Goal: Task Accomplishment & Management: Use online tool/utility

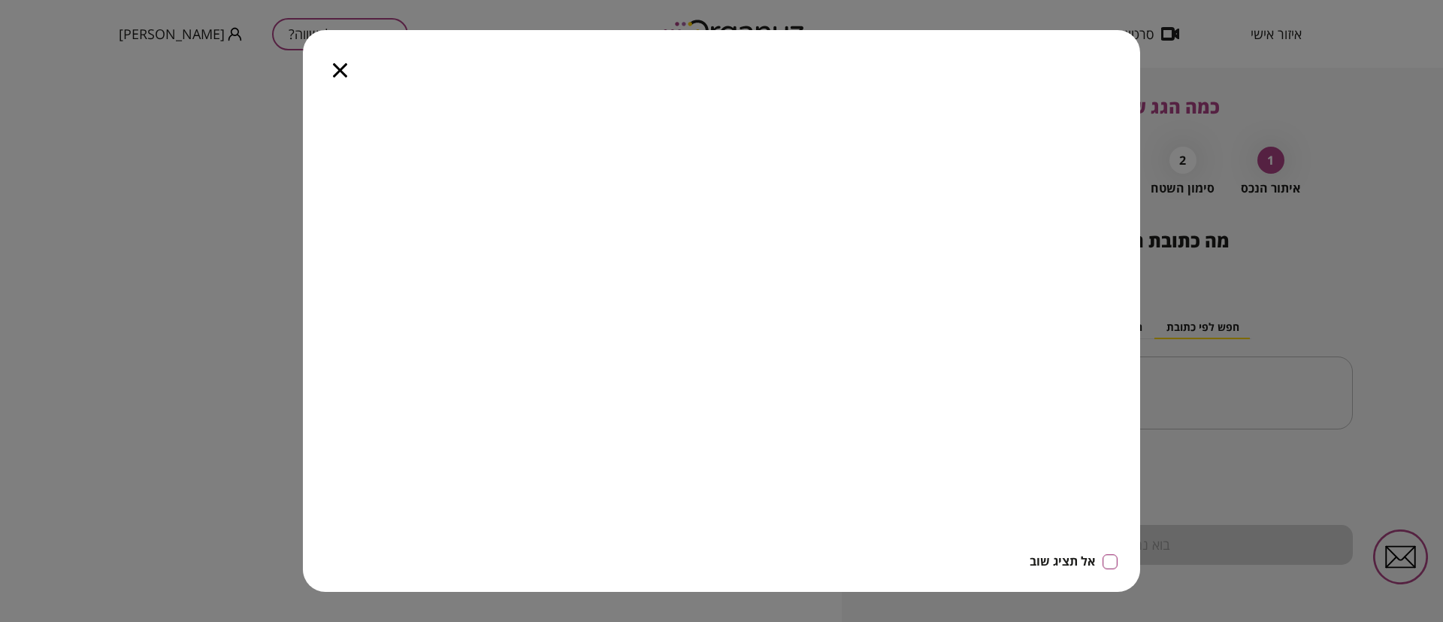
click at [342, 72] on icon "button" at bounding box center [340, 70] width 14 height 14
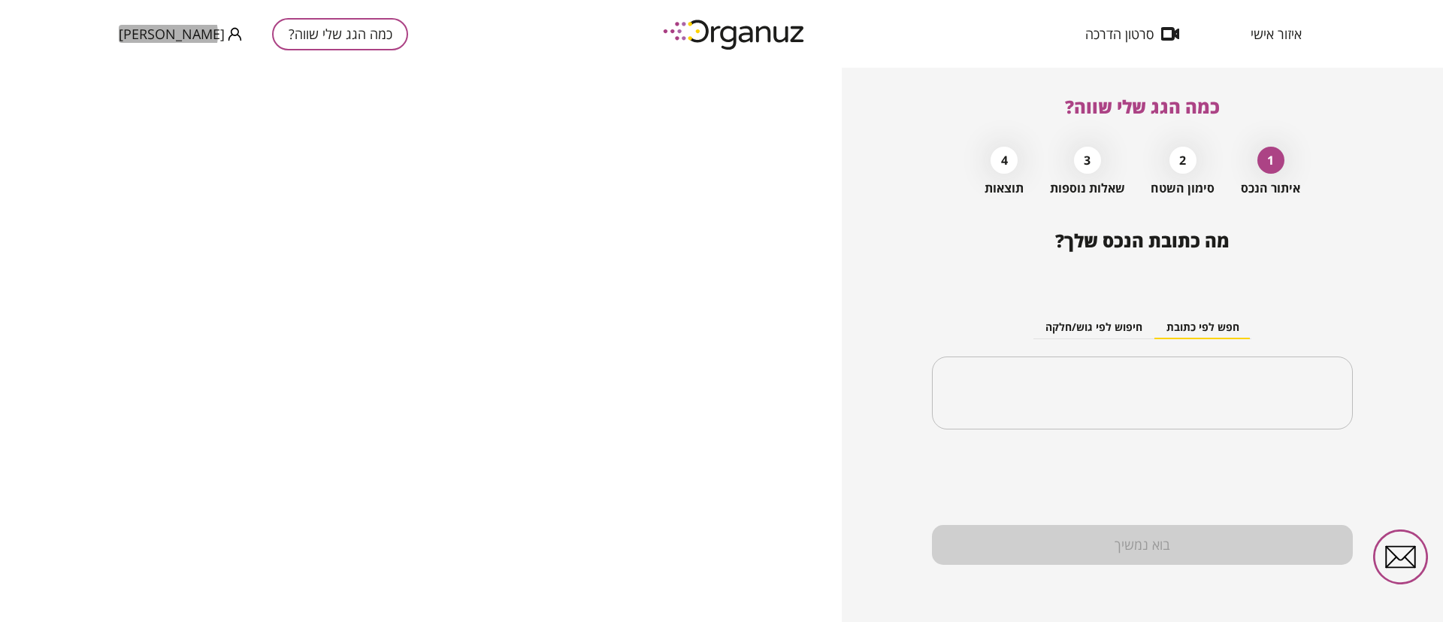
click at [168, 35] on span "[PERSON_NAME]" at bounding box center [172, 33] width 106 height 15
click at [480, 40] on div at bounding box center [721, 311] width 1443 height 622
click at [172, 29] on button "[PERSON_NAME]" at bounding box center [180, 34] width 123 height 19
click at [150, 60] on li "התנתק" at bounding box center [148, 62] width 59 height 27
click at [186, 31] on span "הרשמה/ כניסה" at bounding box center [159, 33] width 81 height 15
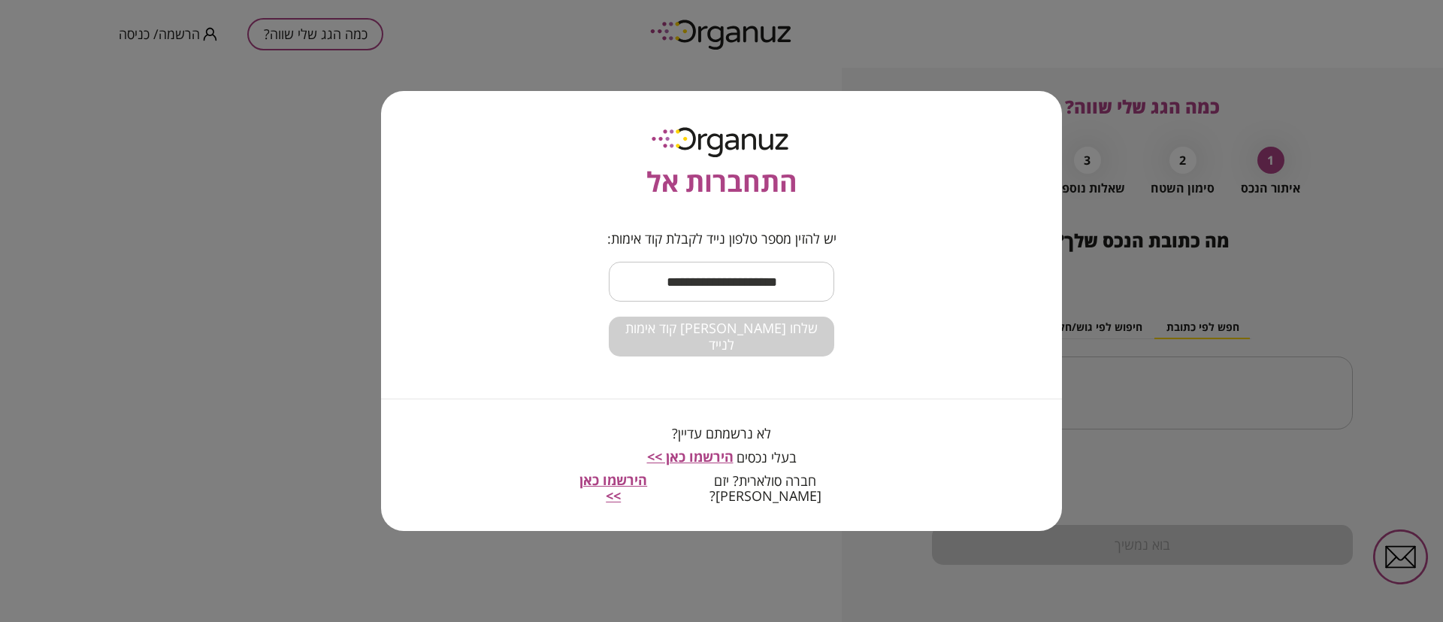
click at [697, 284] on input "text" at bounding box center [721, 281] width 225 height 44
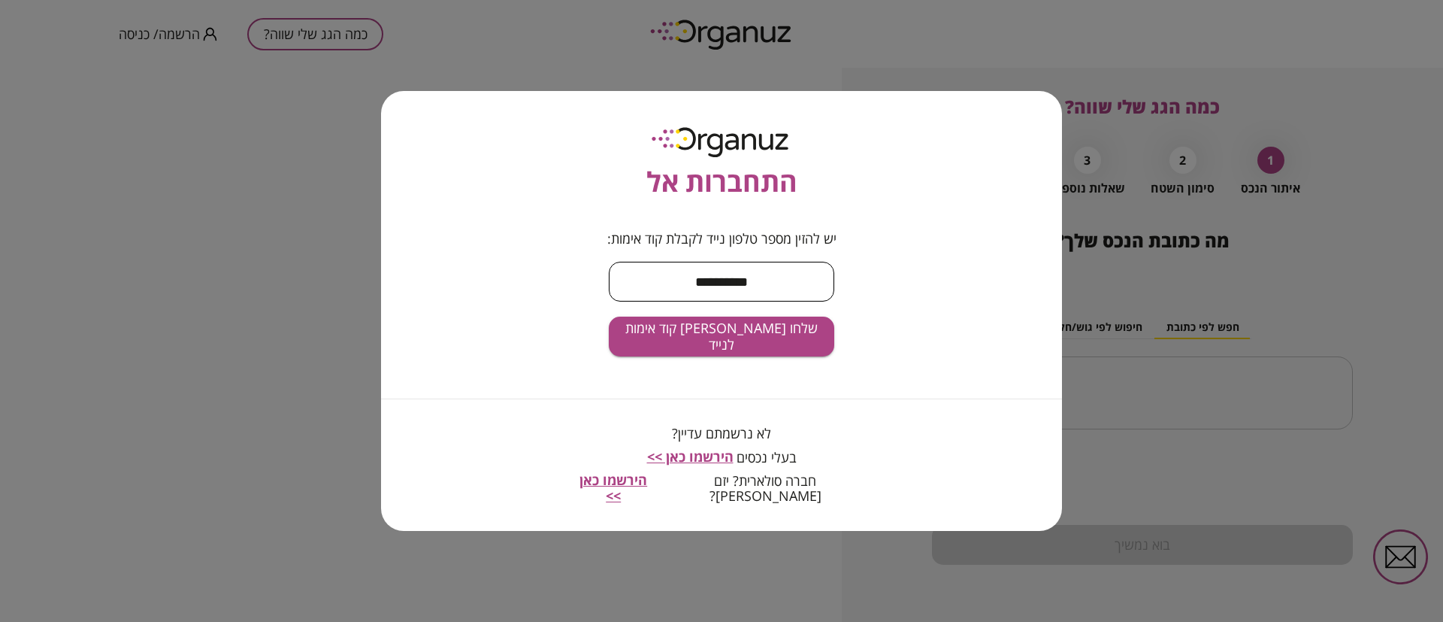
type input "**********"
click at [609, 316] on button "שלחו [PERSON_NAME] קוד אימות לנייד" at bounding box center [721, 336] width 225 height 40
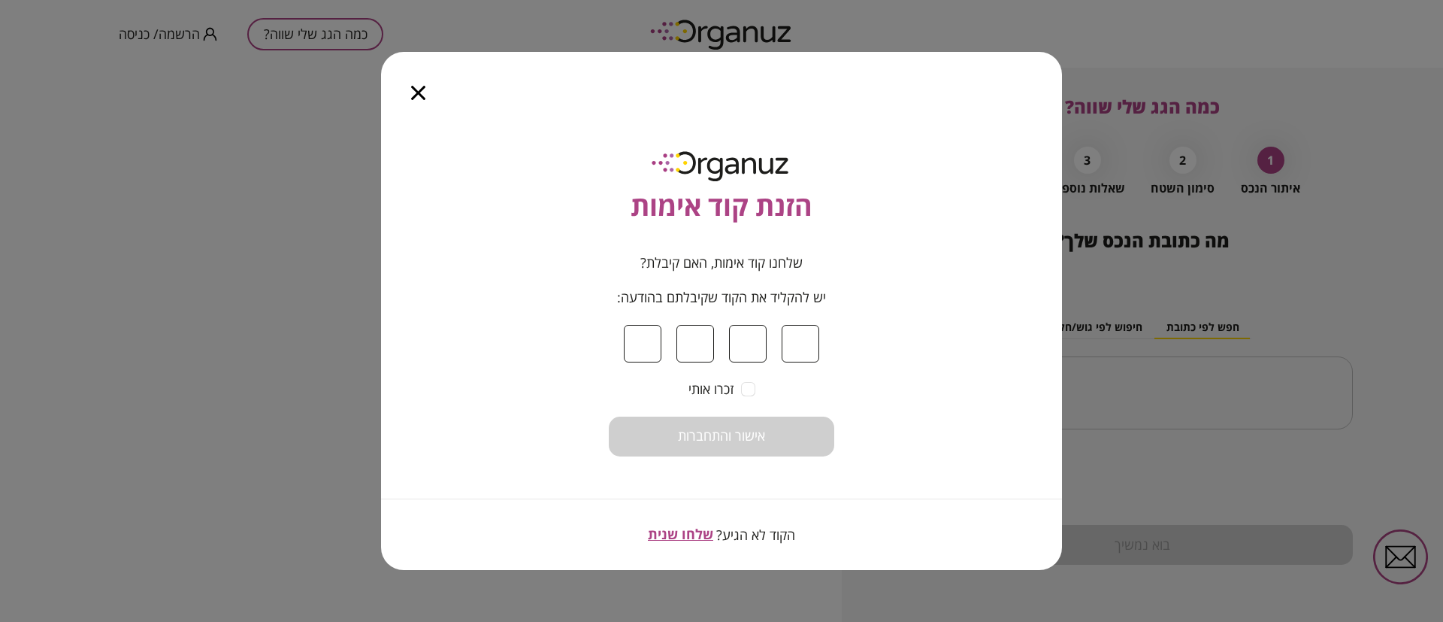
type input "*"
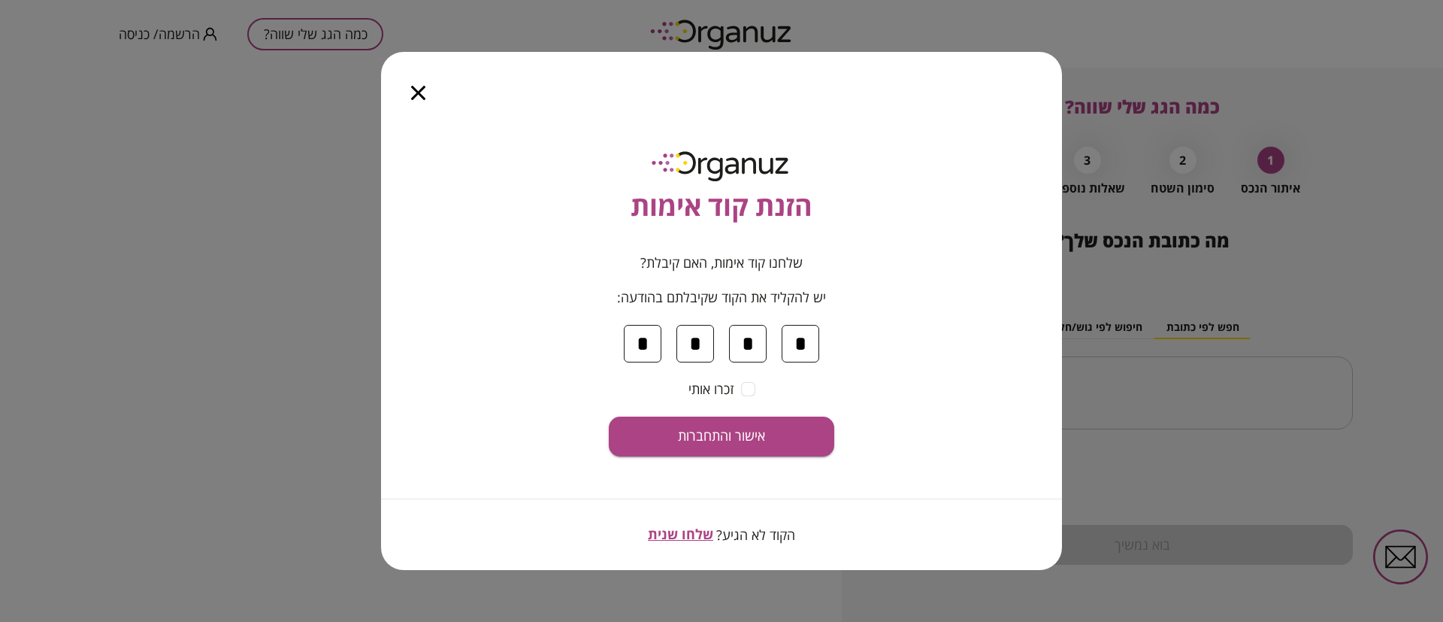
type input "*"
click at [609, 416] on button "אישור והתחברות" at bounding box center [721, 436] width 225 height 40
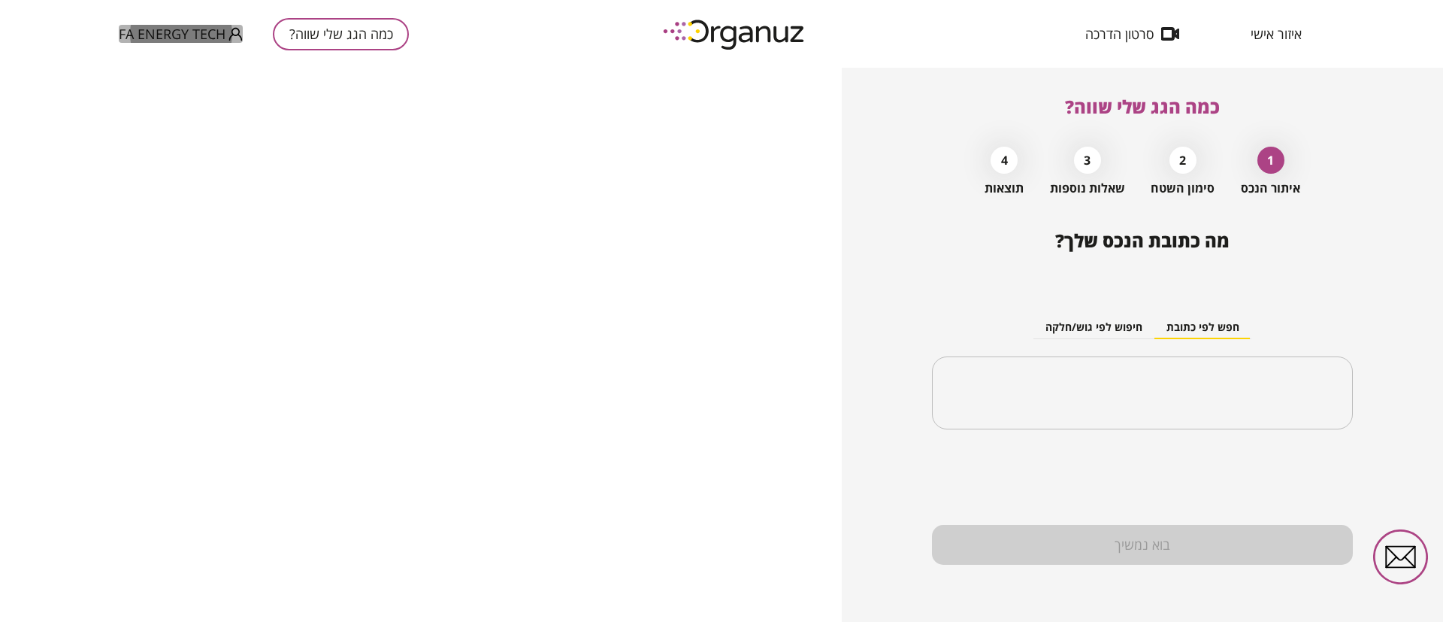
click at [229, 37] on icon "button" at bounding box center [235, 34] width 14 height 14
click at [191, 36] on div at bounding box center [721, 311] width 1443 height 622
click at [1273, 39] on span "איזור אישי" at bounding box center [1276, 33] width 51 height 15
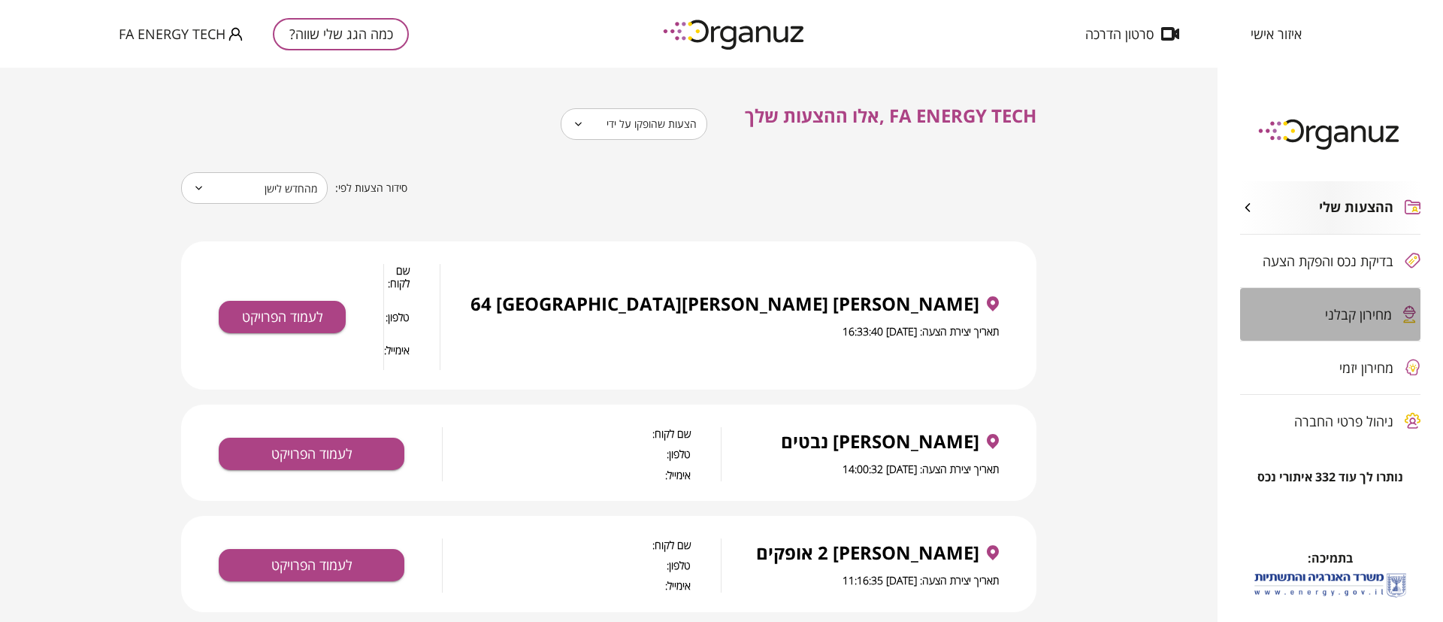
click at [1345, 314] on span "מחירון קבלני" at bounding box center [1358, 314] width 67 height 15
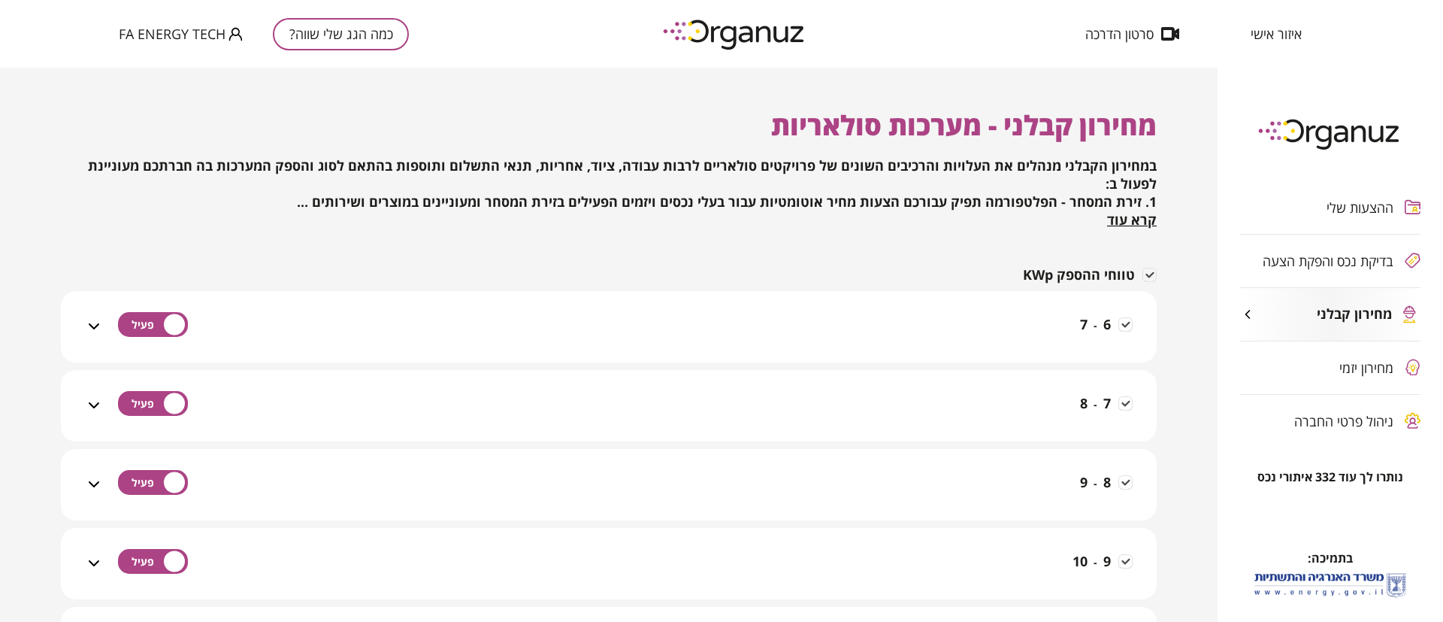
scroll to position [113, 0]
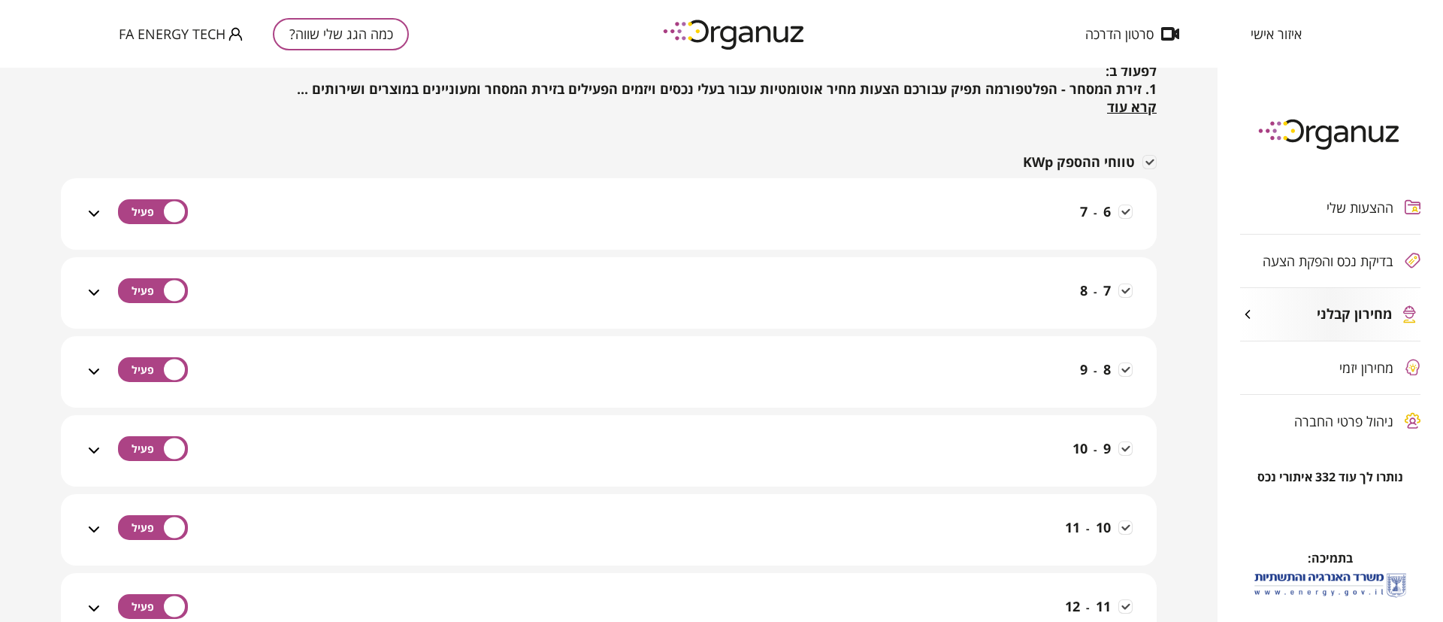
click at [98, 213] on icon at bounding box center [94, 213] width 18 height 18
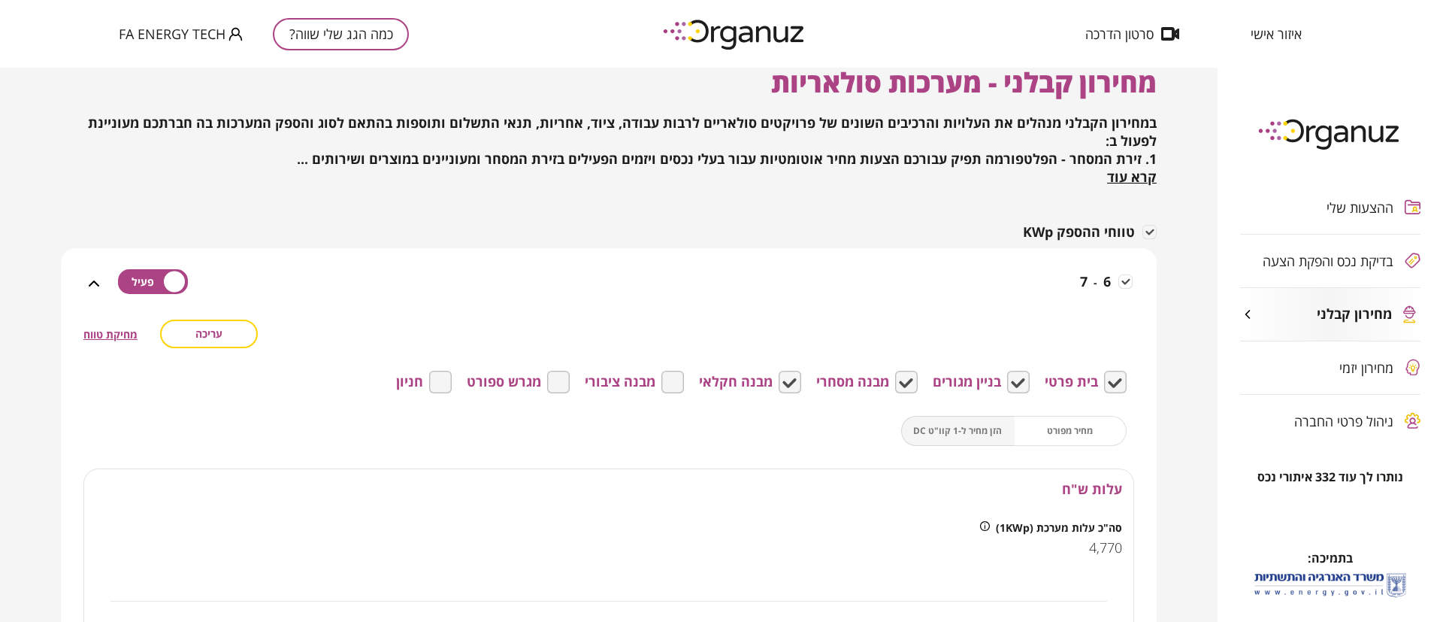
scroll to position [0, 0]
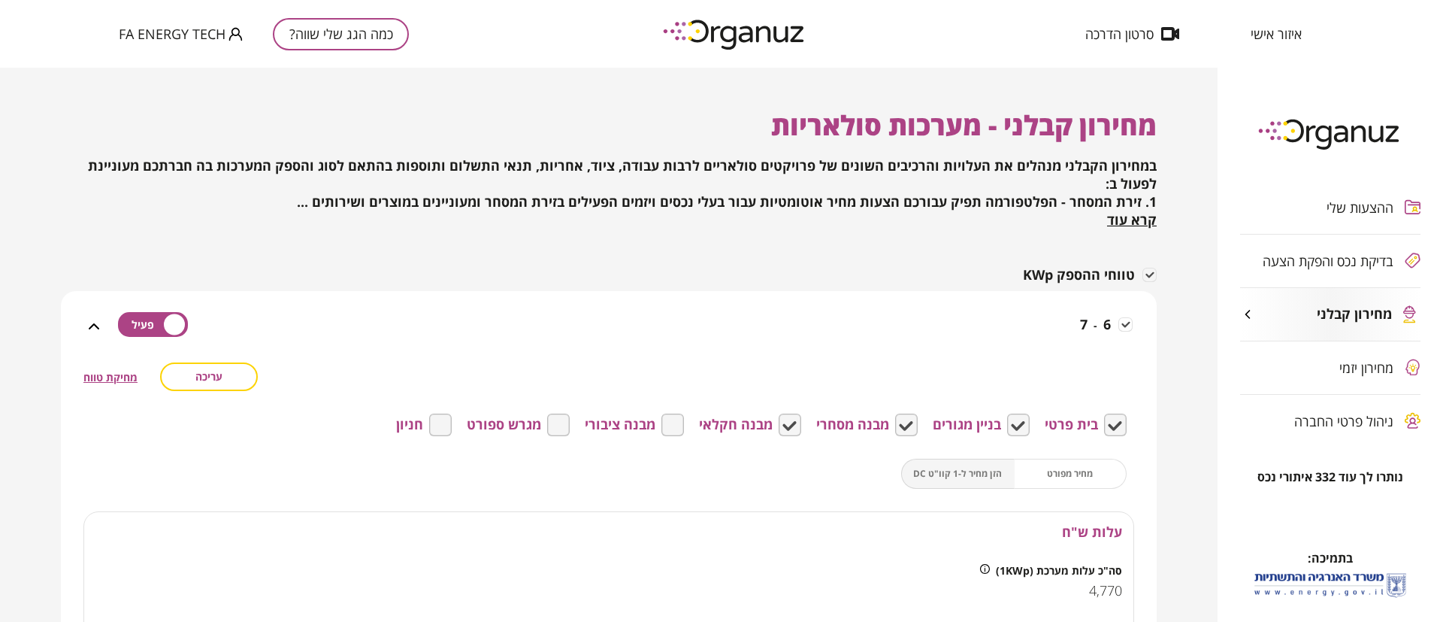
click at [216, 373] on span "עריכה" at bounding box center [208, 376] width 27 height 13
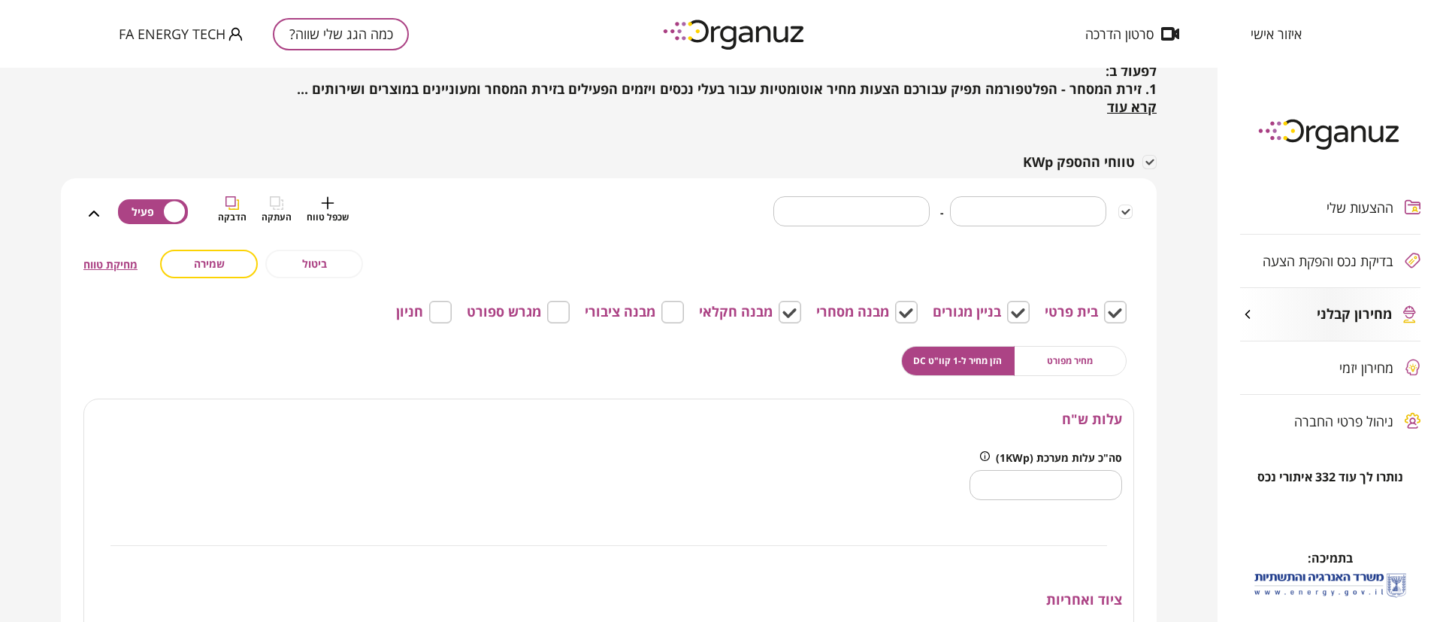
scroll to position [225, 0]
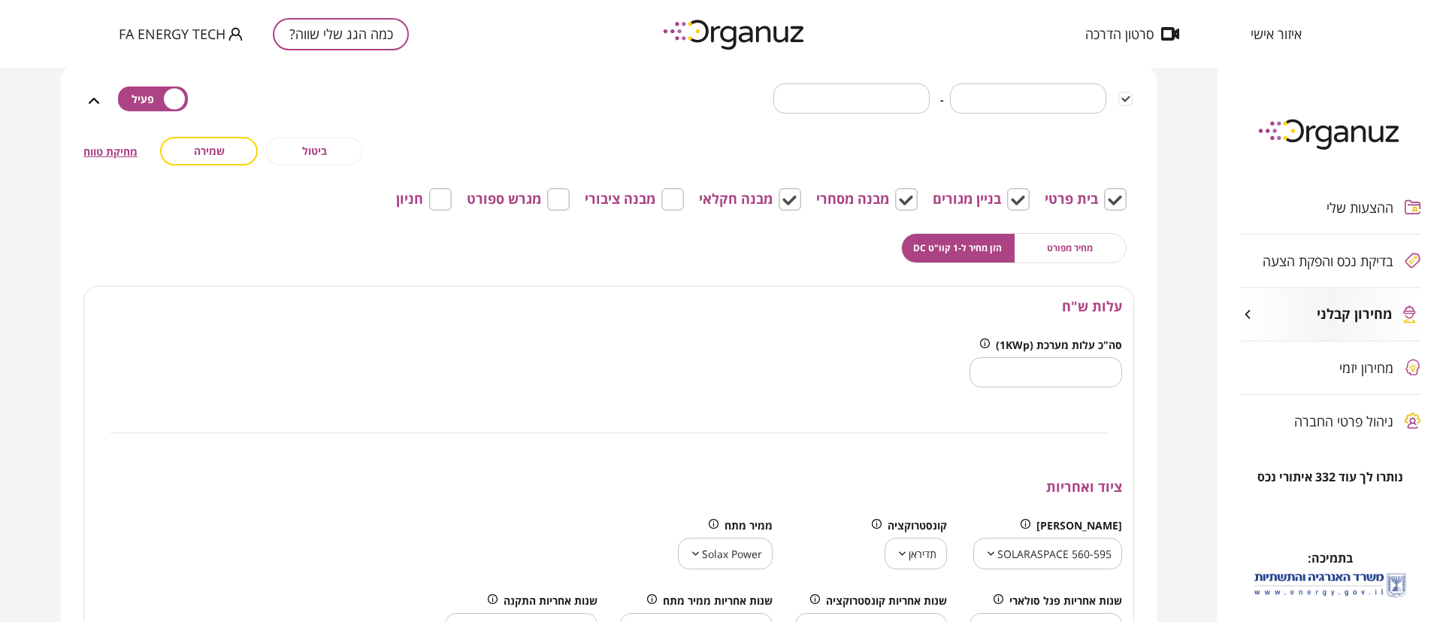
click at [1063, 253] on span "מחיר מפורט" at bounding box center [1070, 248] width 46 height 14
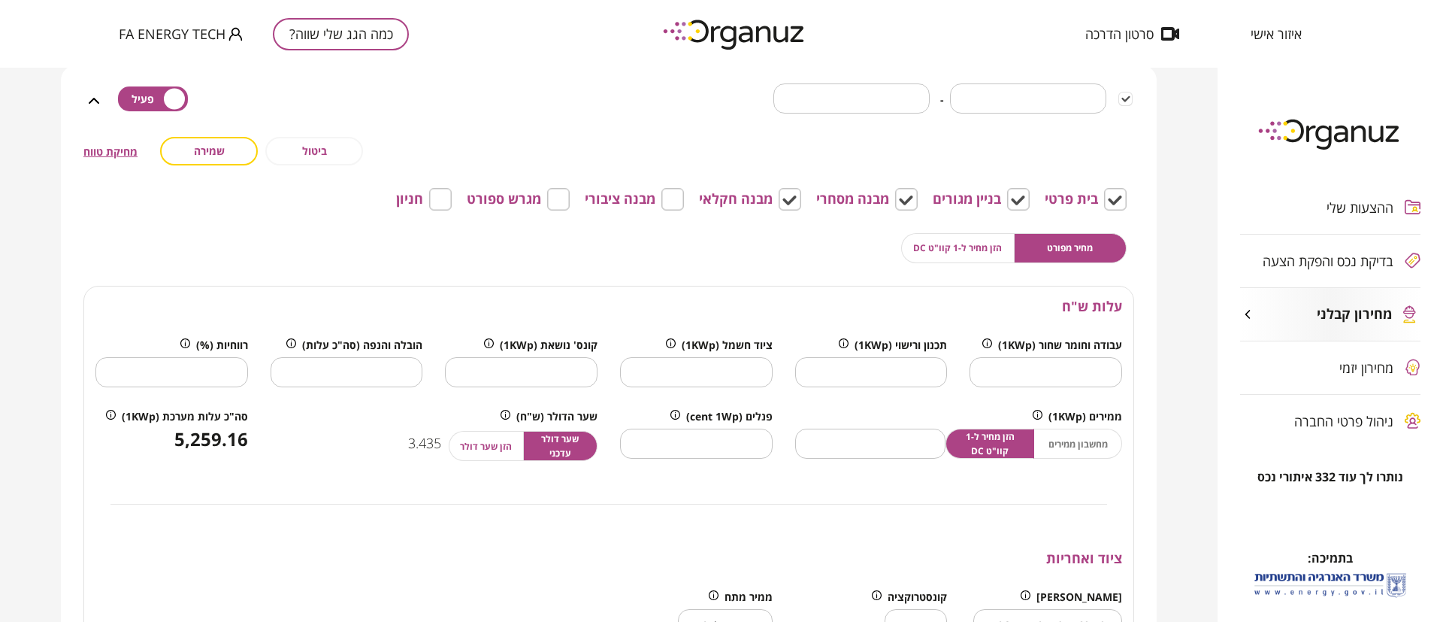
click at [939, 247] on span "הזן מחיר ל-1 קוו"ט DC" at bounding box center [957, 248] width 89 height 14
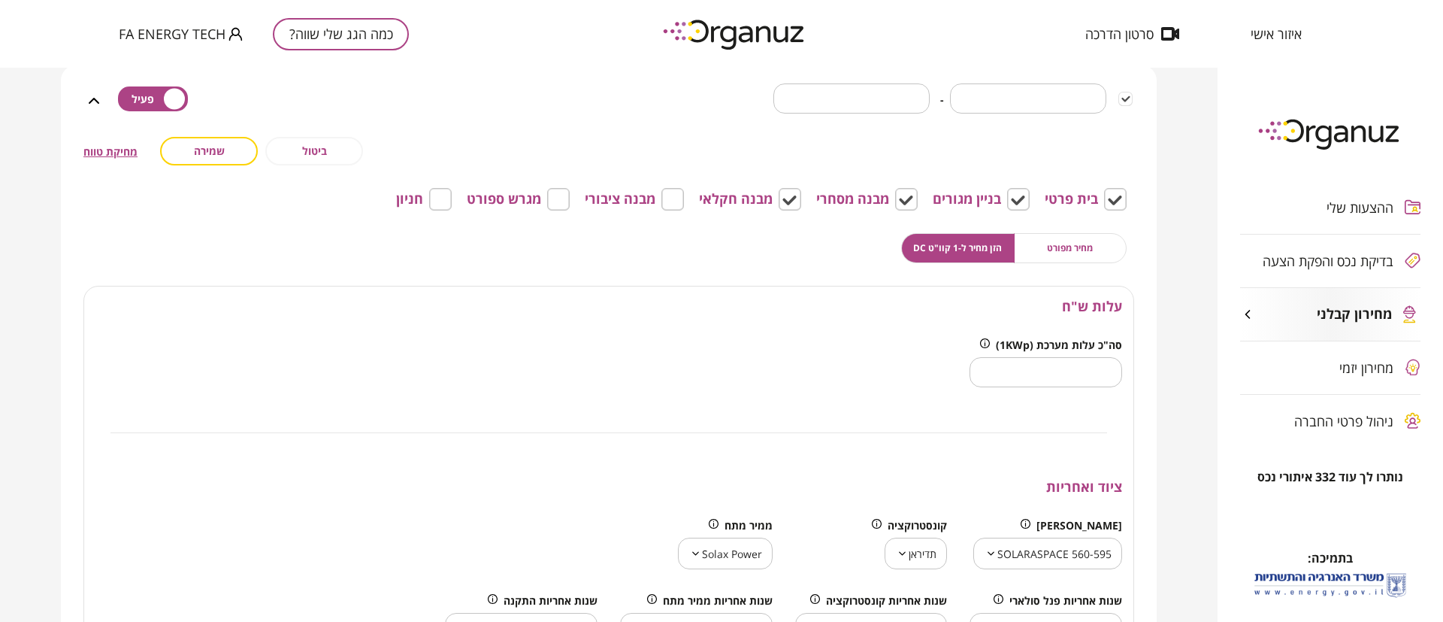
click at [1063, 246] on span "מחיר מפורט" at bounding box center [1070, 248] width 46 height 14
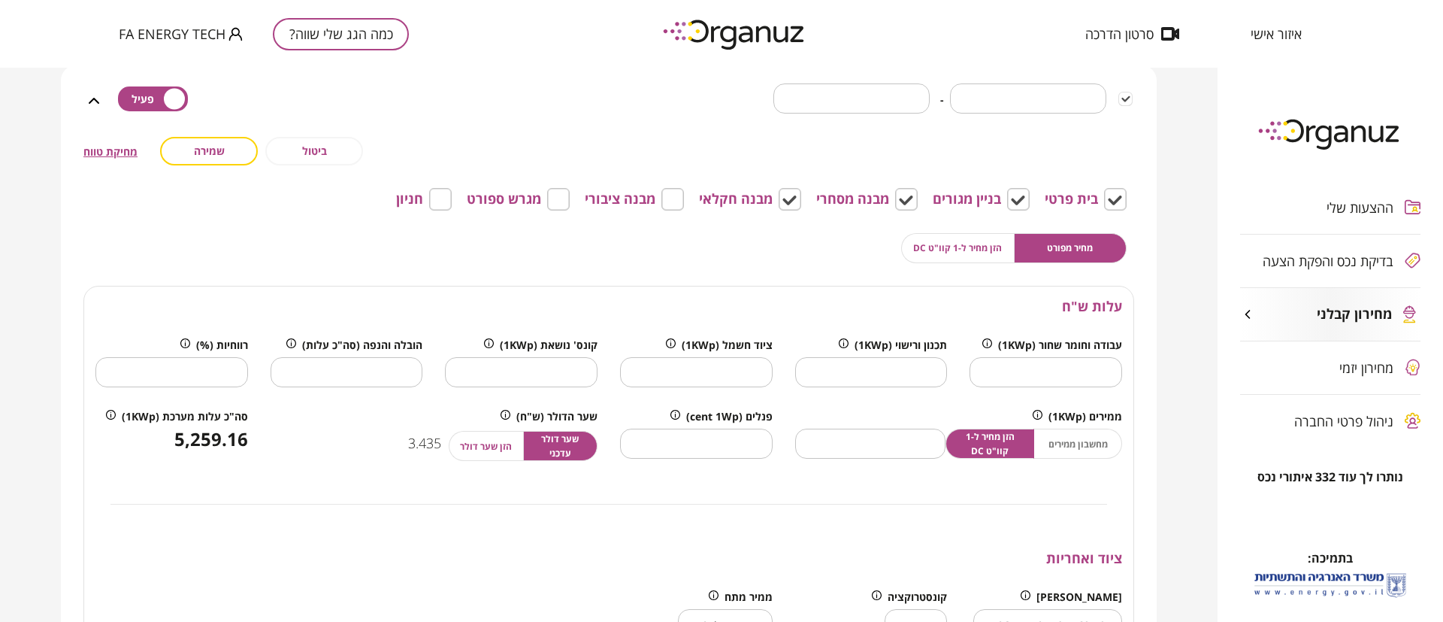
click at [980, 234] on button "הזן מחיר ל-1 קוו"ט DC" at bounding box center [957, 248] width 113 height 30
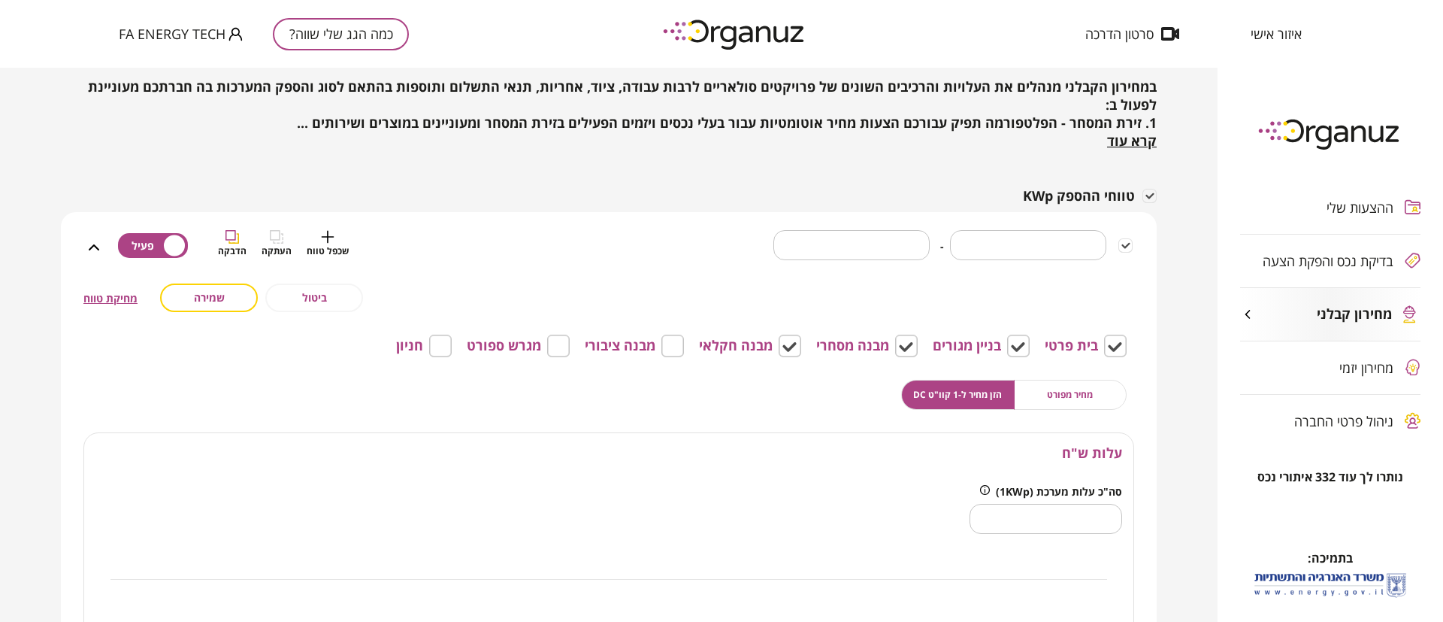
scroll to position [113, 0]
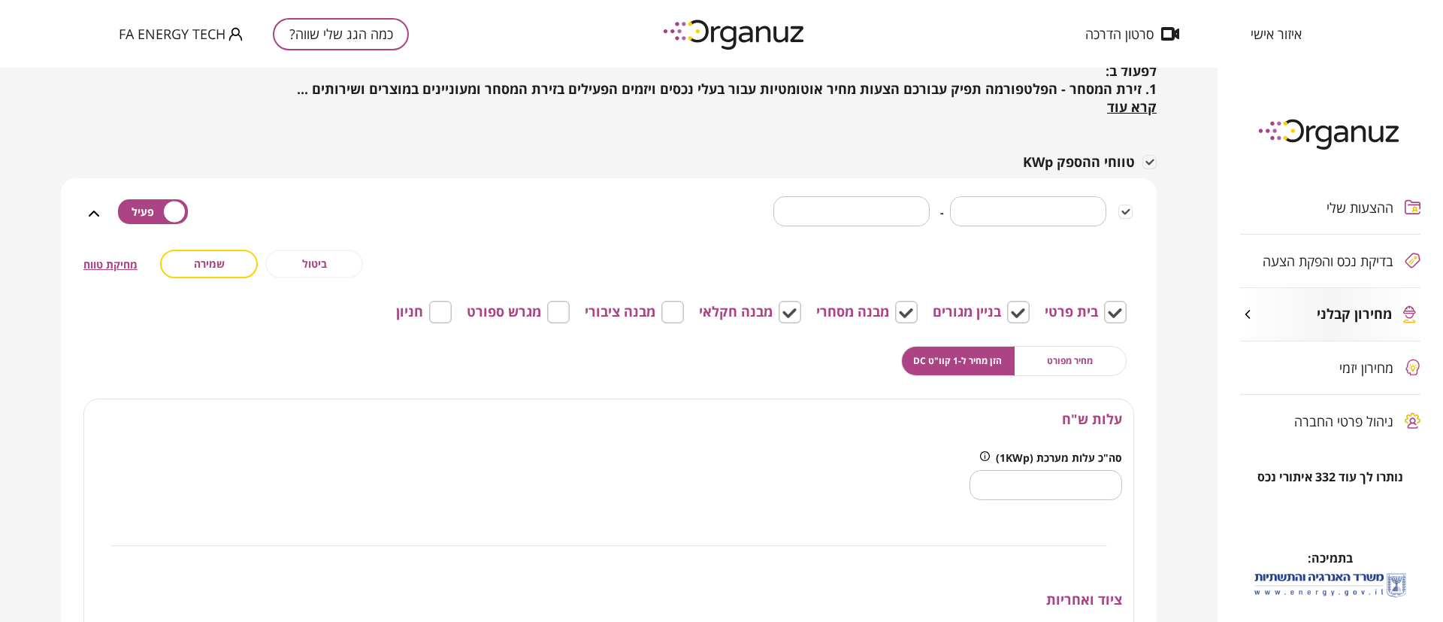
drag, startPoint x: 750, startPoint y: 222, endPoint x: 858, endPoint y: 263, distance: 115.9
click at [858, 263] on div "ביטול שמירה מחיקת טווח" at bounding box center [608, 264] width 1051 height 29
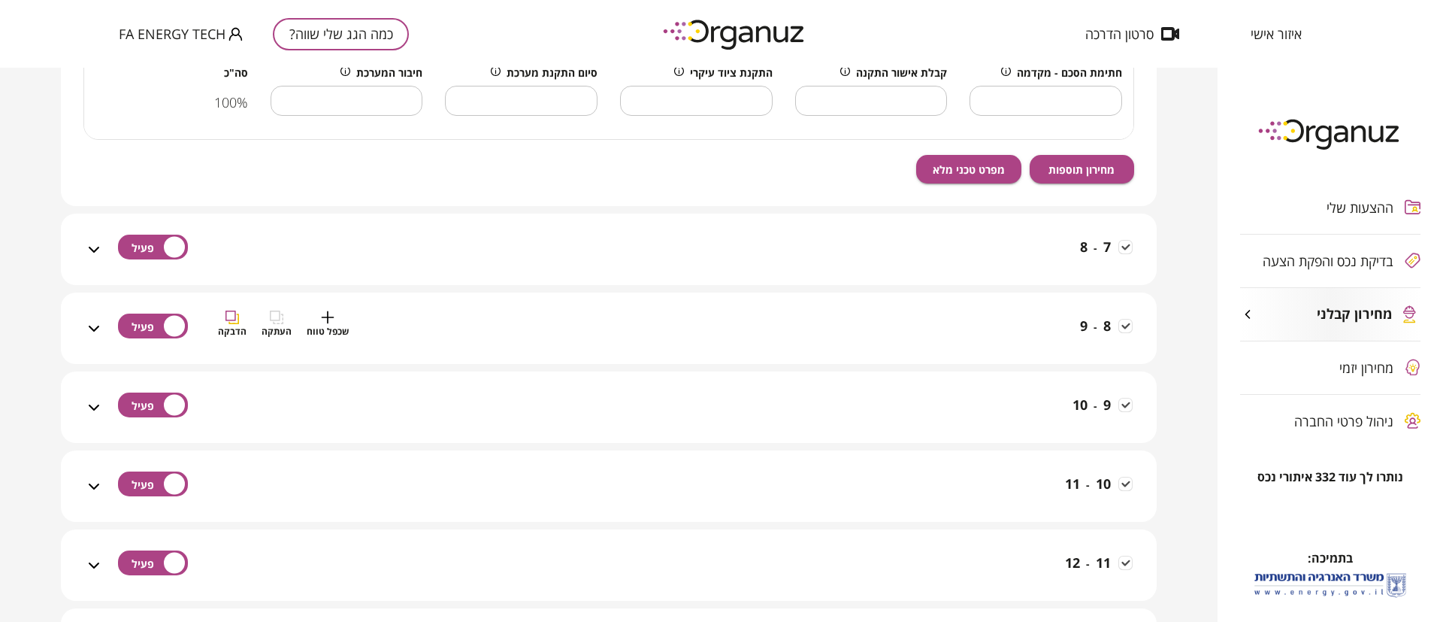
scroll to position [902, 0]
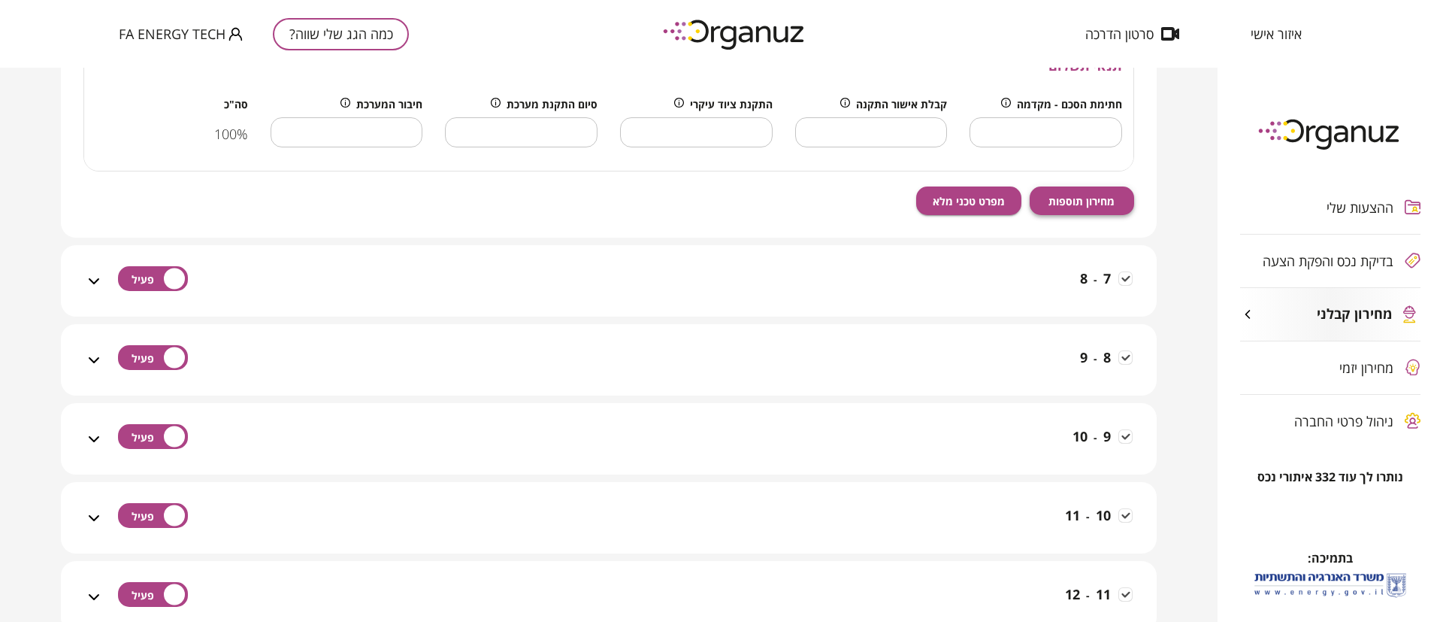
click at [1063, 201] on span "מחירון תוספות" at bounding box center [1081, 201] width 66 height 13
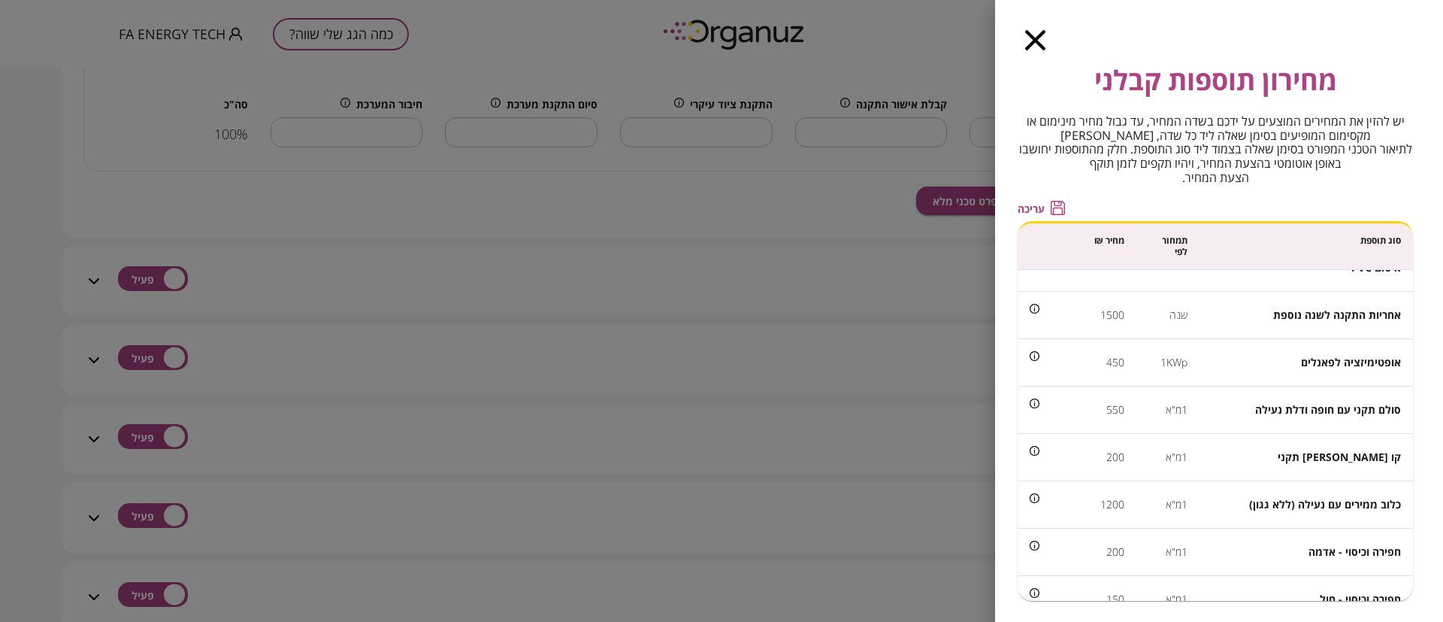
scroll to position [225, 0]
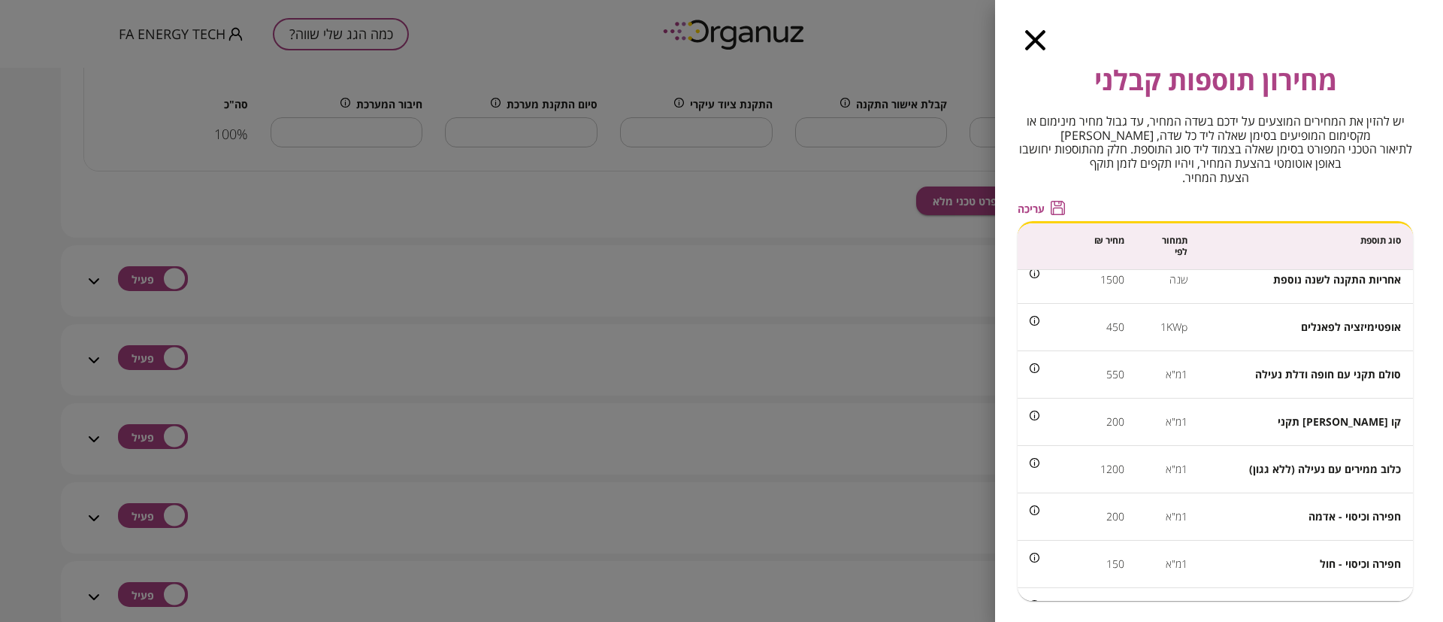
click at [1036, 39] on icon "button" at bounding box center [1035, 40] width 20 height 20
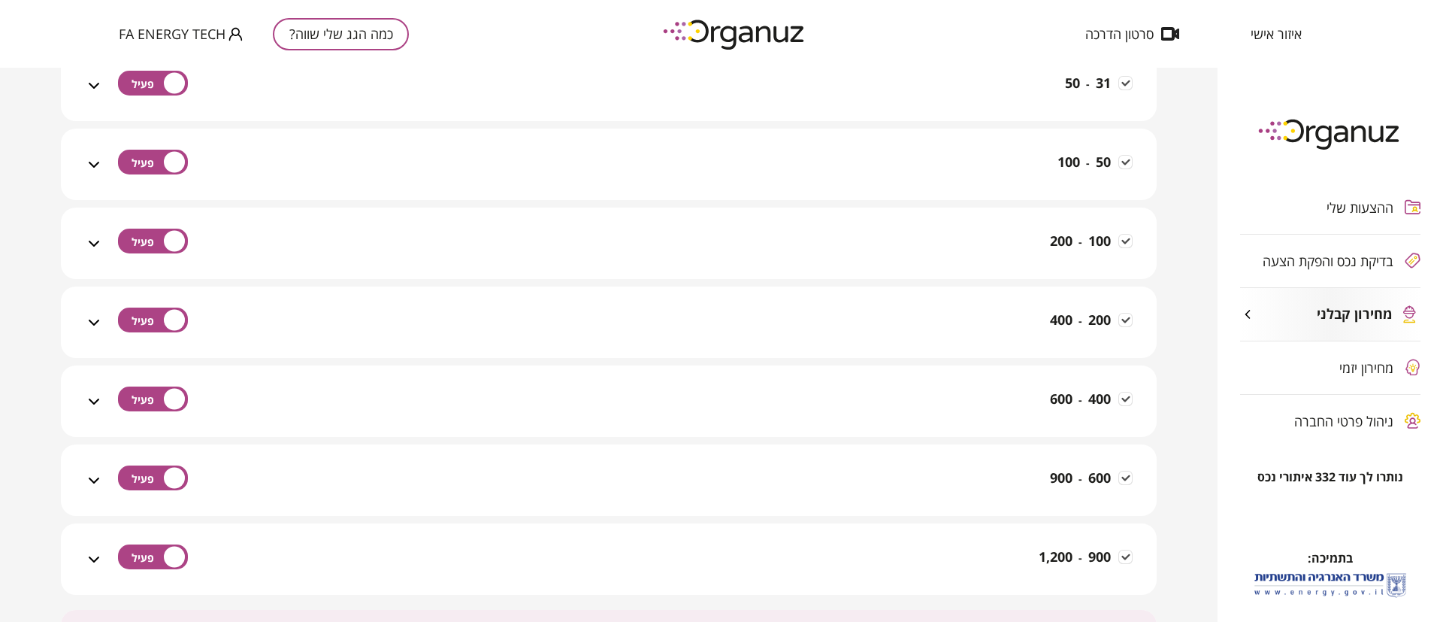
scroll to position [2863, 0]
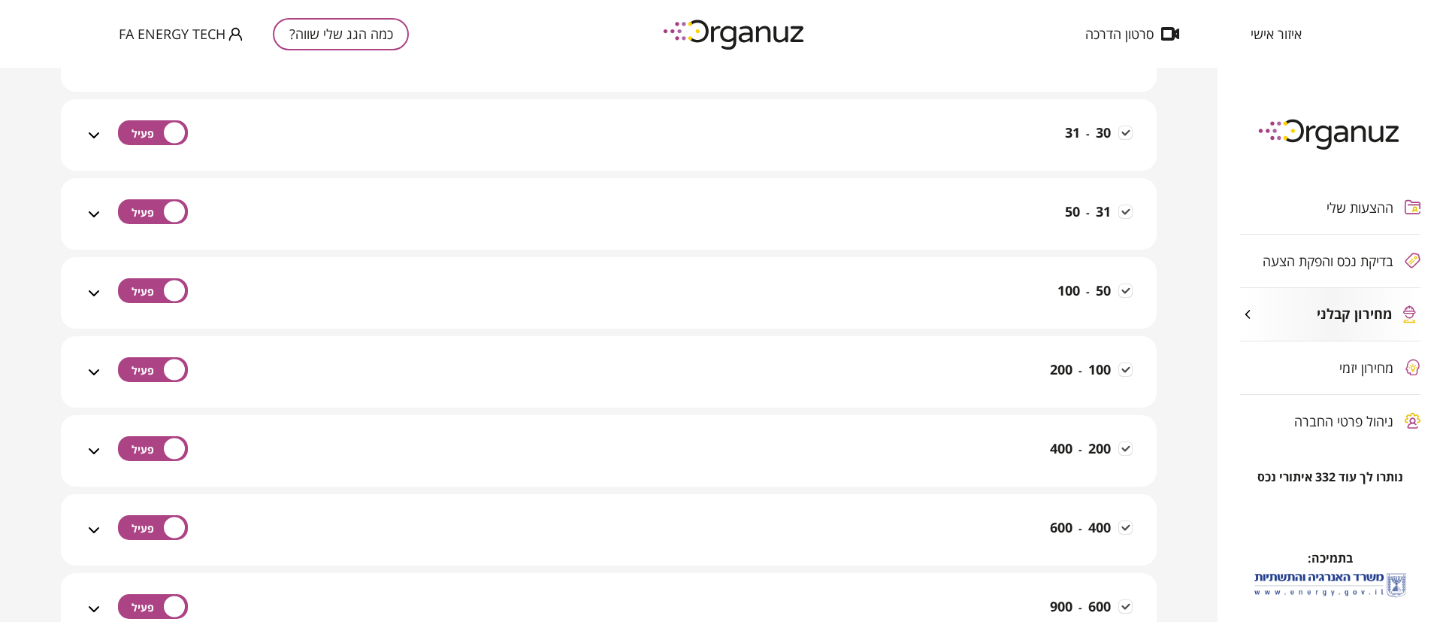
click at [98, 367] on icon at bounding box center [94, 372] width 18 height 18
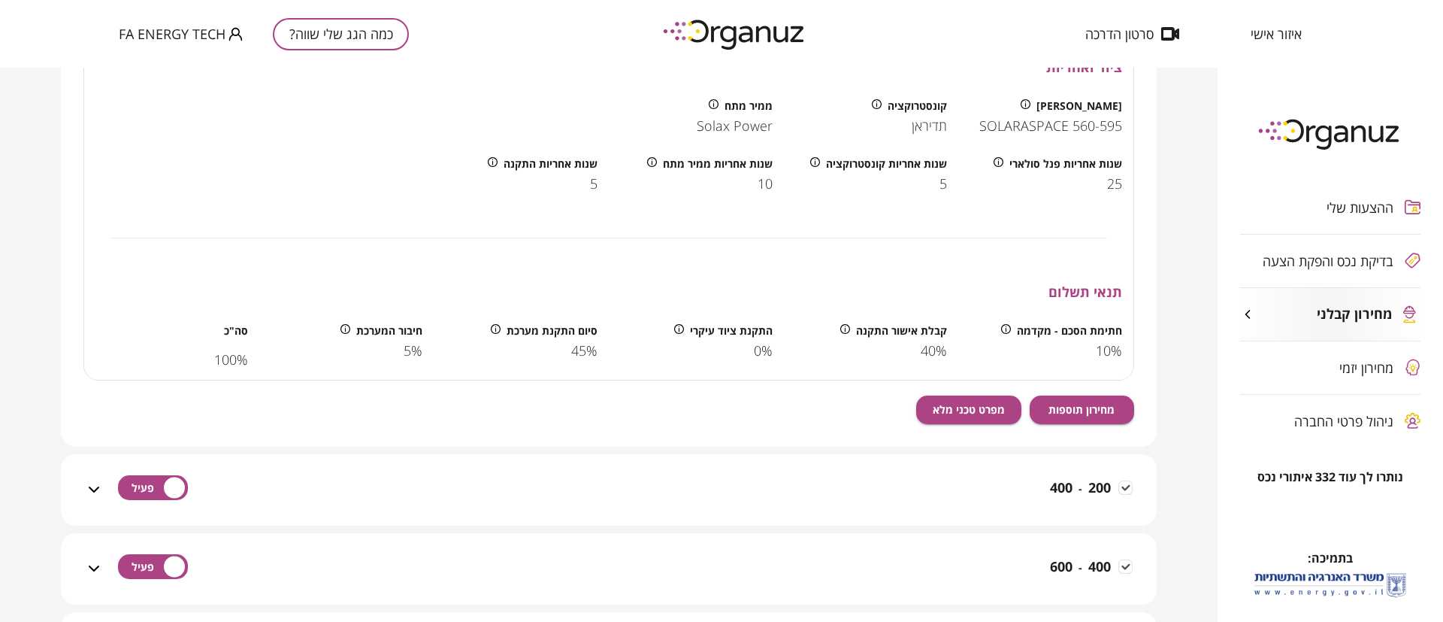
scroll to position [3652, 0]
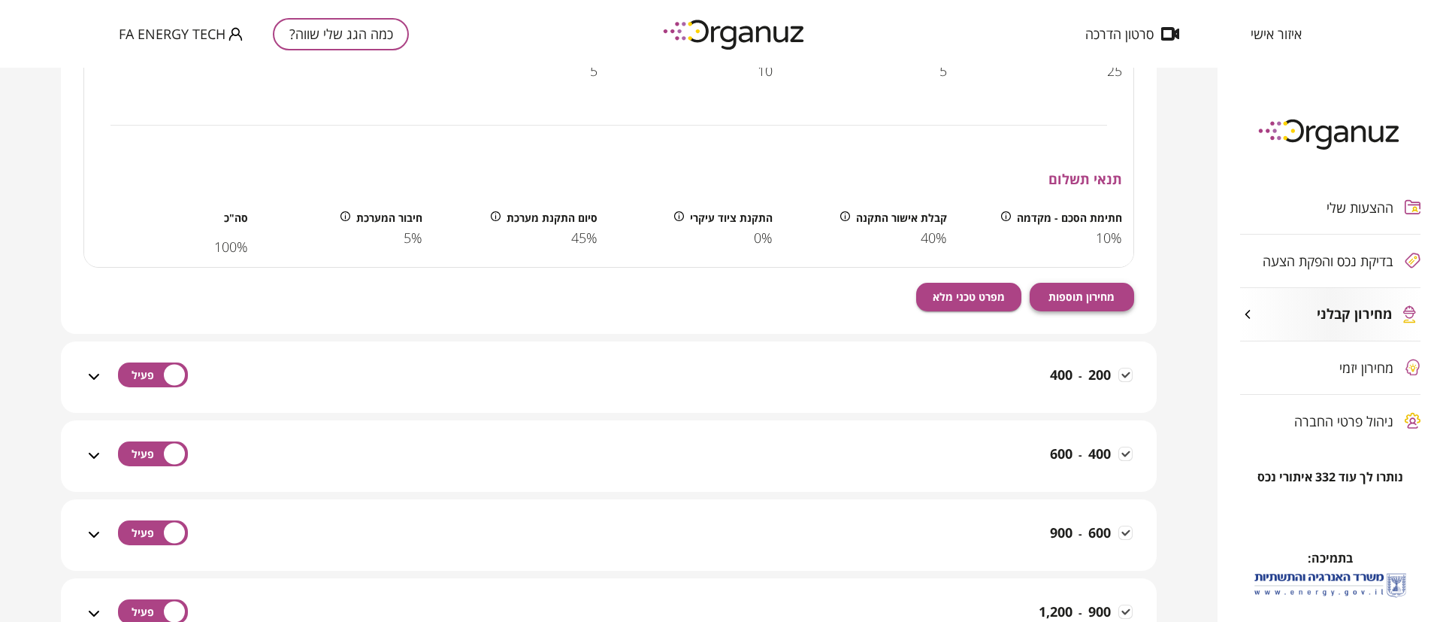
click at [1088, 296] on span "מחירון תוספות" at bounding box center [1081, 296] width 66 height 13
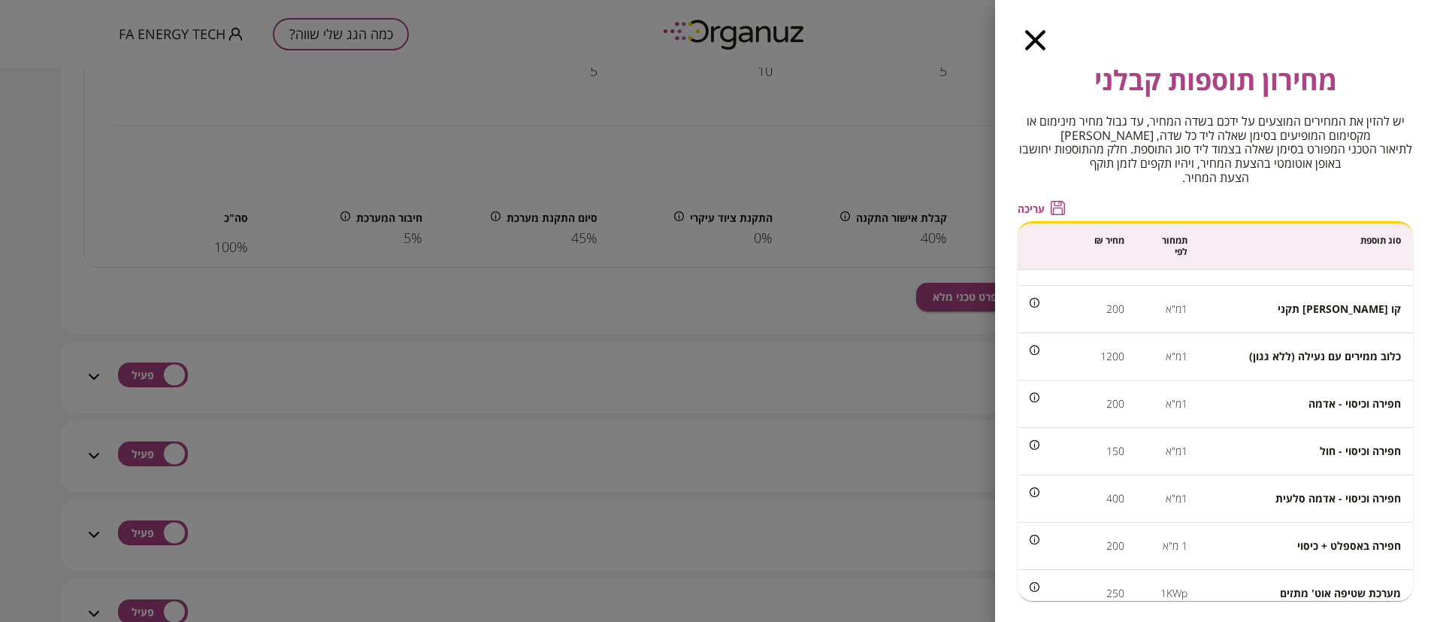
scroll to position [451, 0]
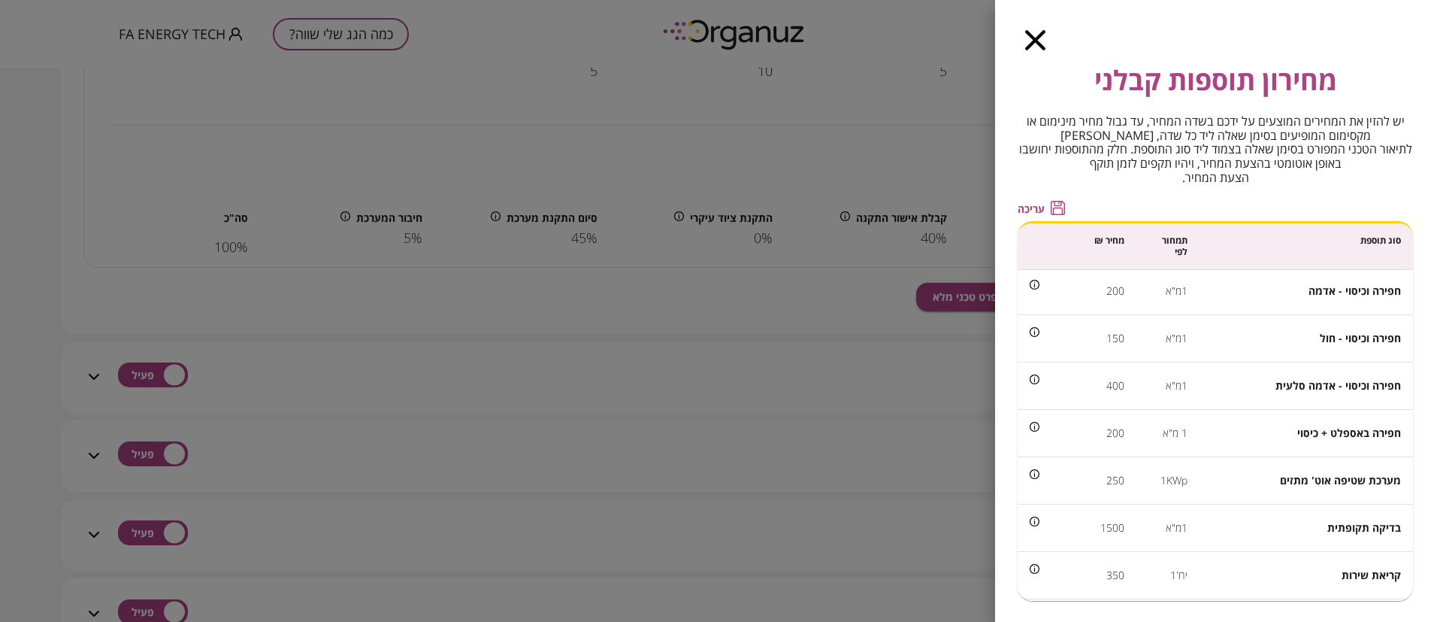
click at [1039, 37] on icon "button" at bounding box center [1035, 40] width 20 height 20
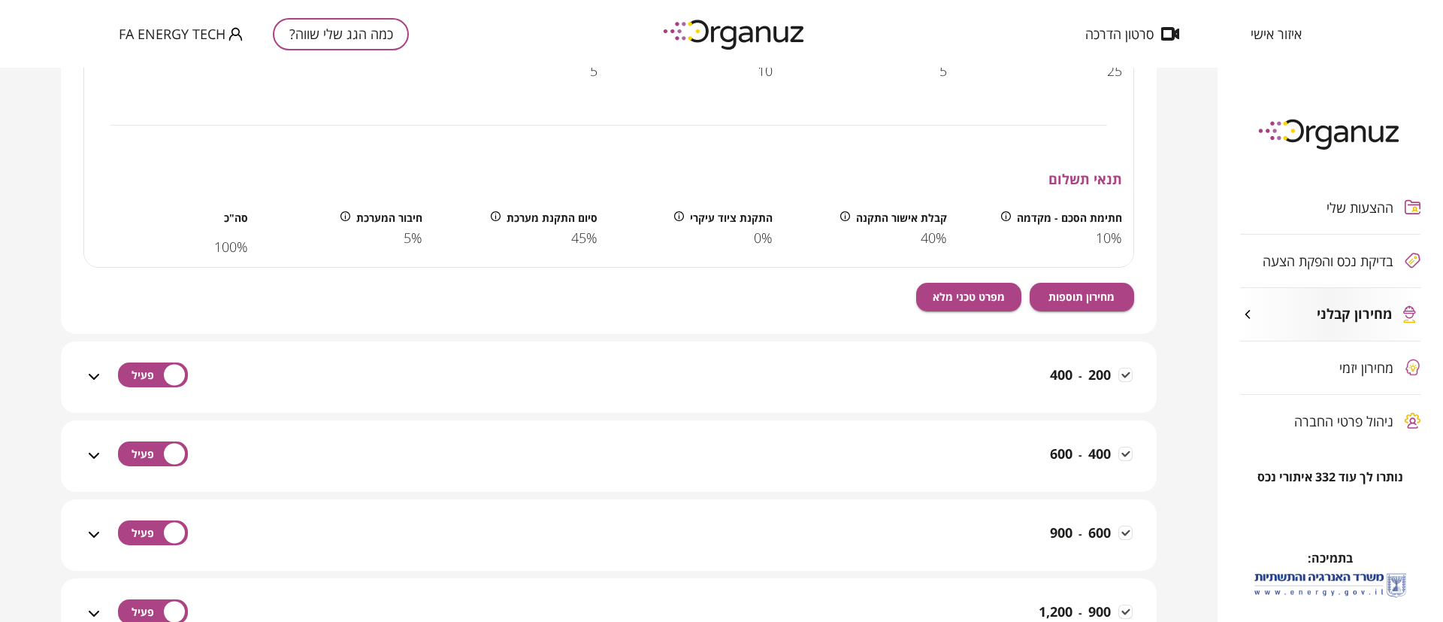
click at [917, 402] on div "200 - 400" at bounding box center [618, 385] width 1030 height 53
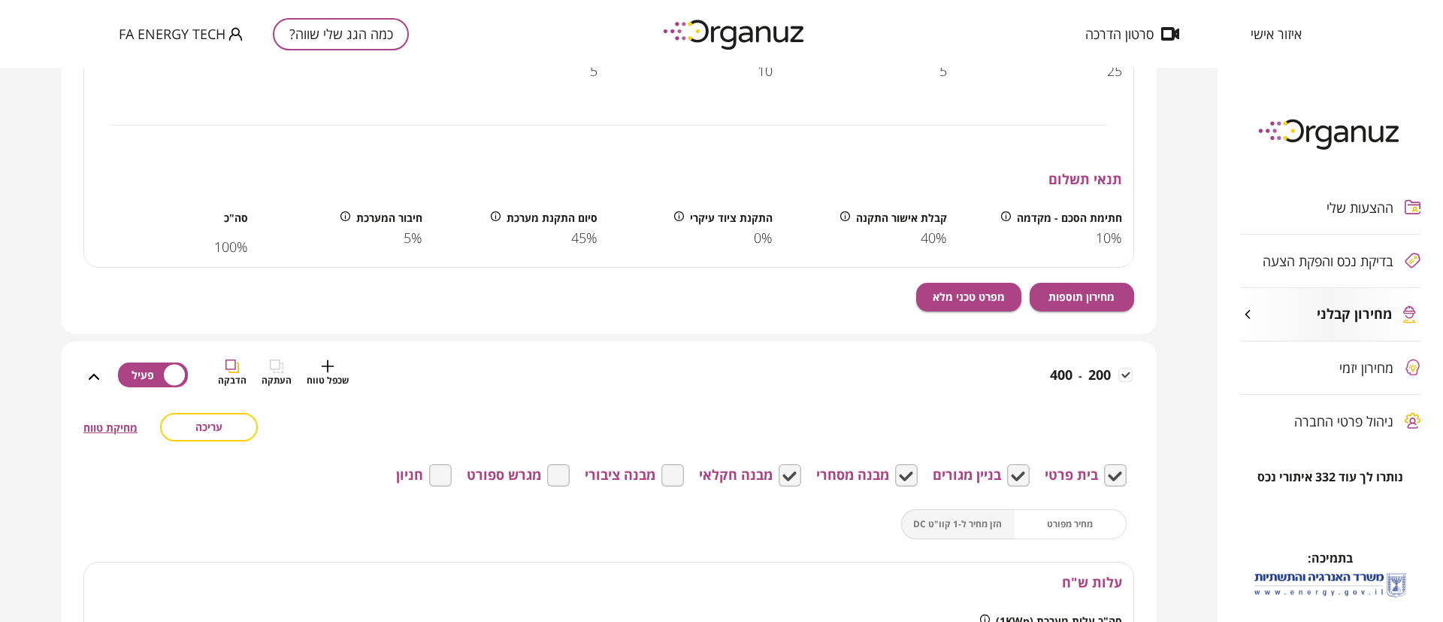
drag, startPoint x: 908, startPoint y: 402, endPoint x: 925, endPoint y: 425, distance: 28.4
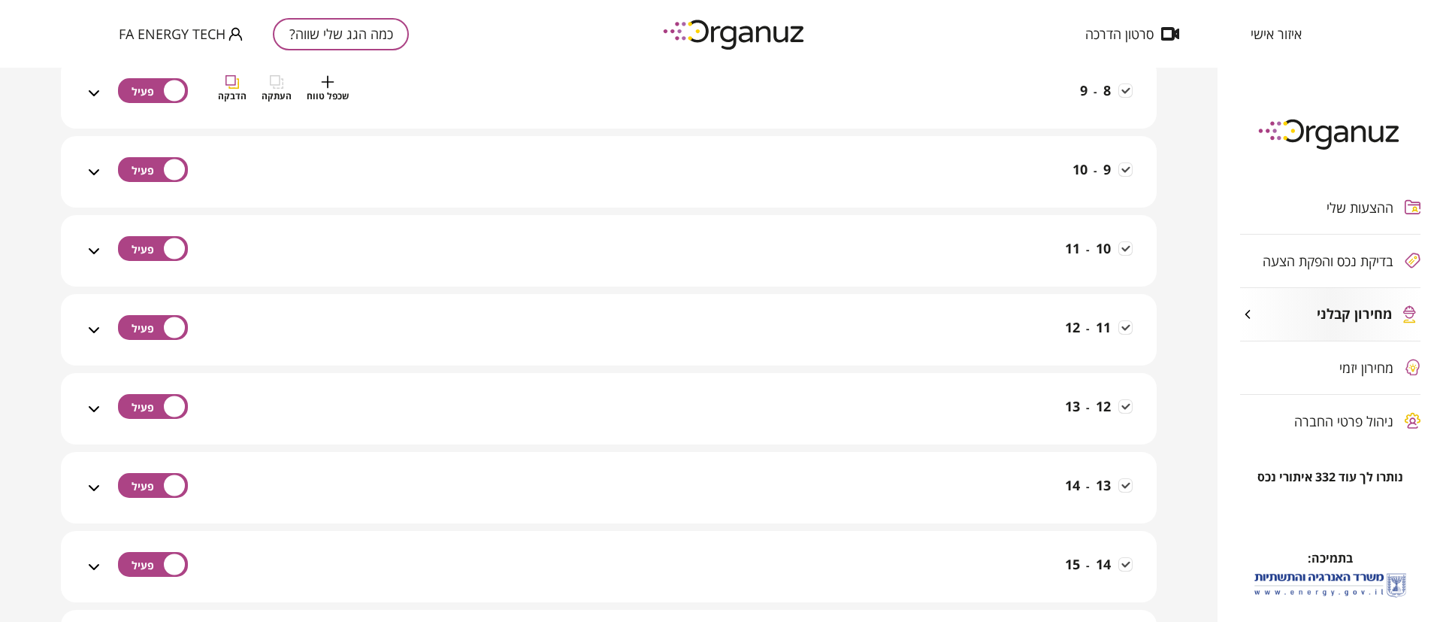
scroll to position [1059, 0]
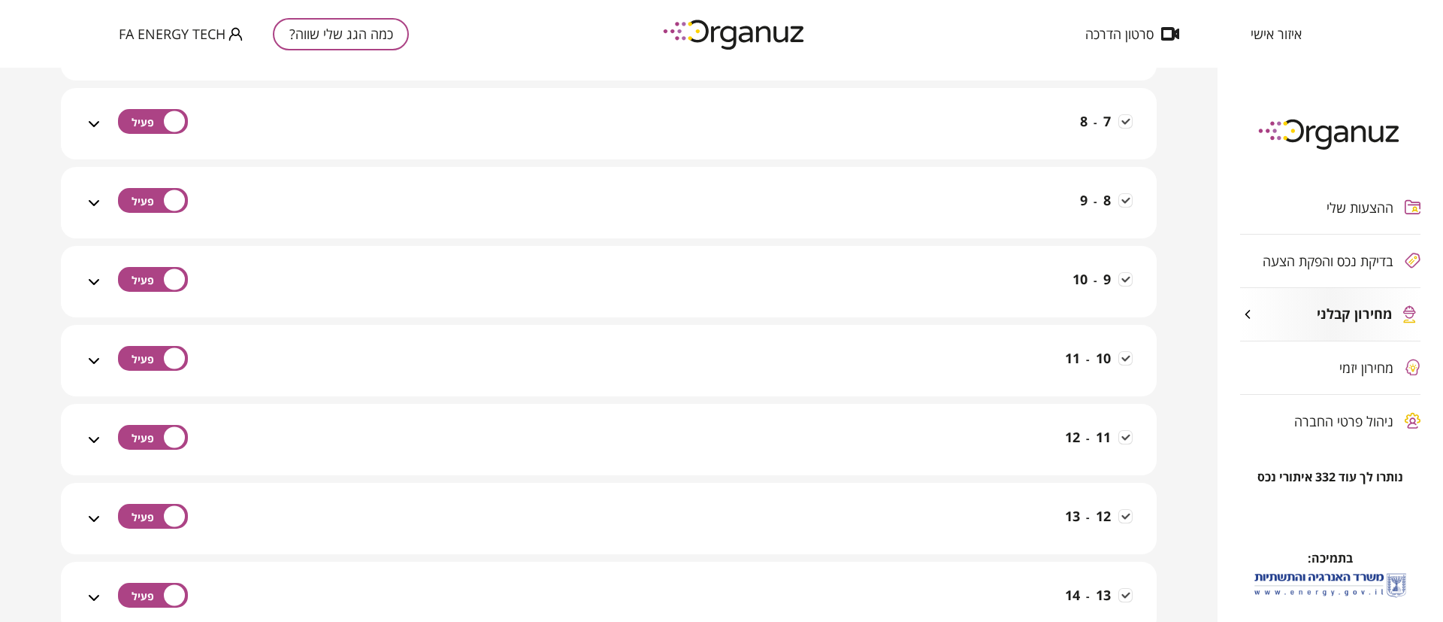
click at [722, 23] on img at bounding box center [734, 34] width 165 height 41
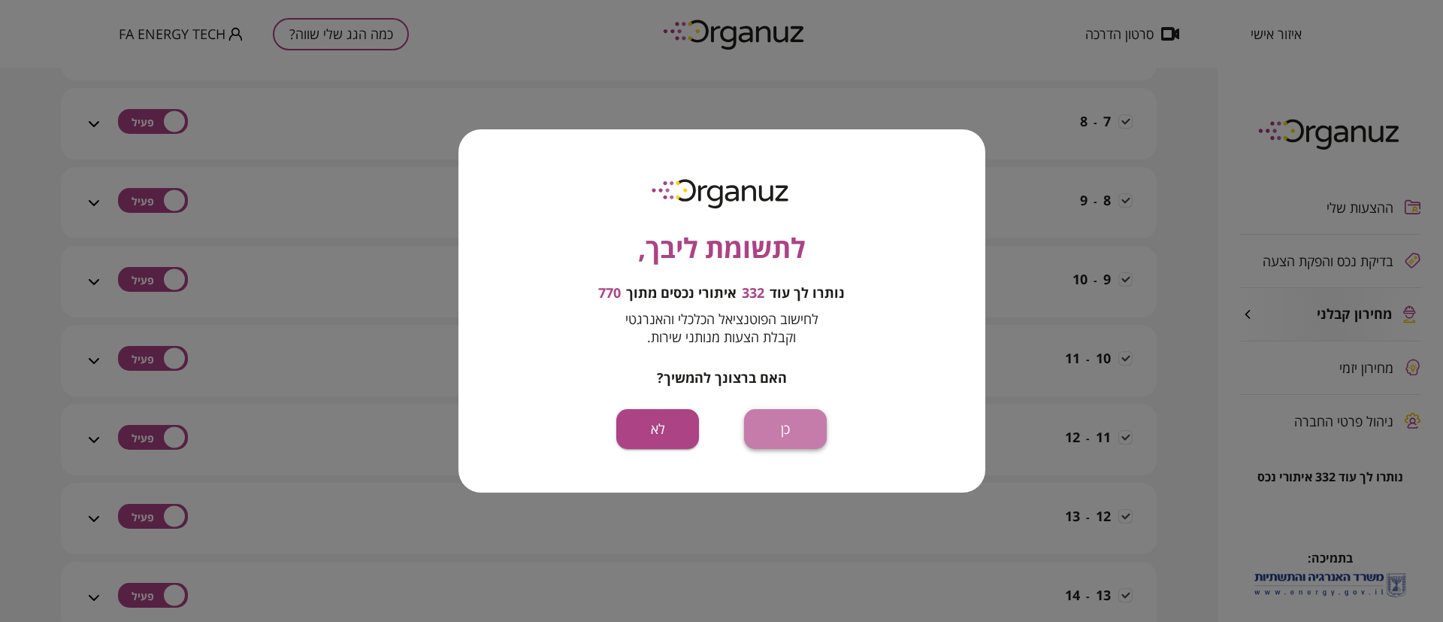
click at [783, 425] on button "כן" at bounding box center [785, 429] width 83 height 40
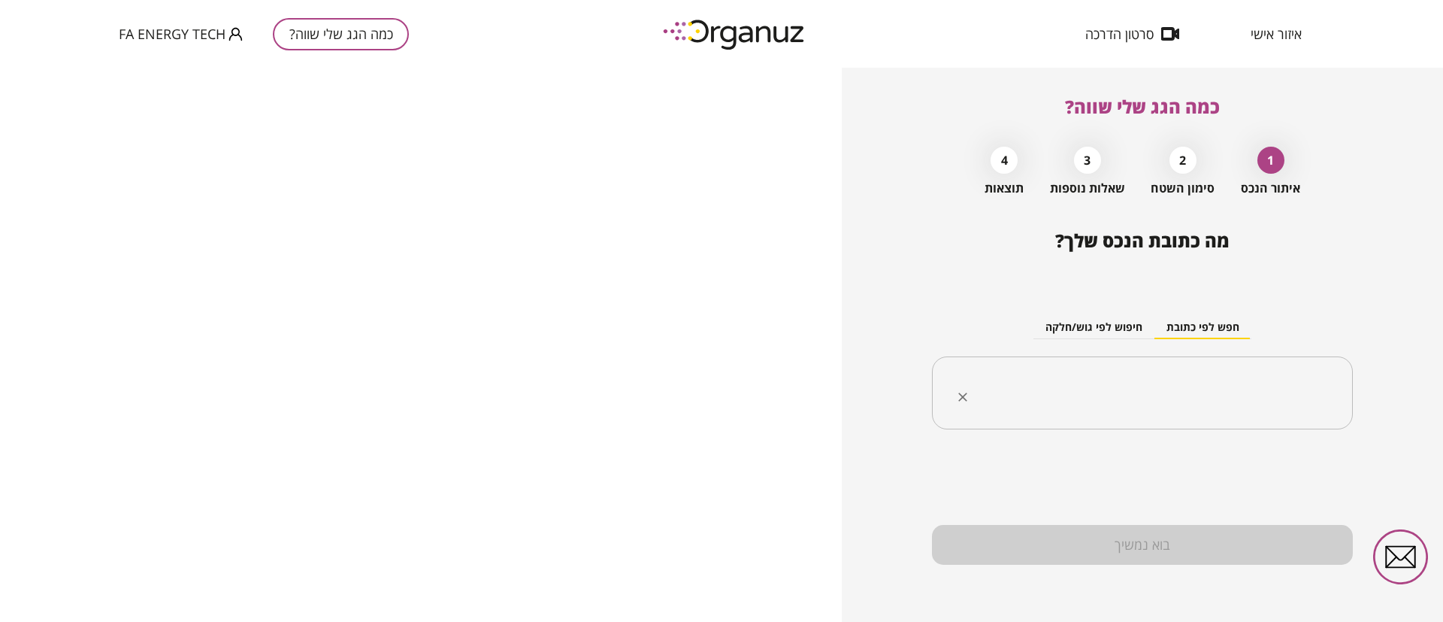
click at [1163, 400] on input "text" at bounding box center [1148, 393] width 374 height 38
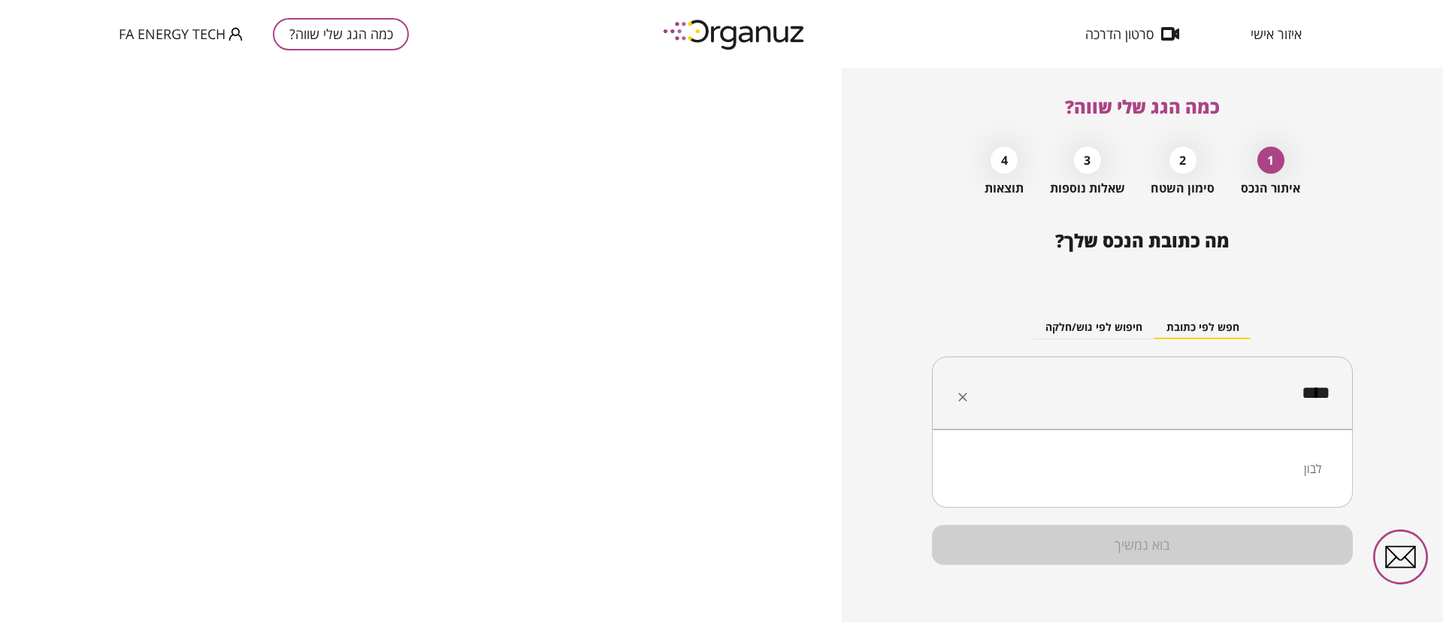
click at [1311, 463] on li "לבון" at bounding box center [1142, 468] width 382 height 27
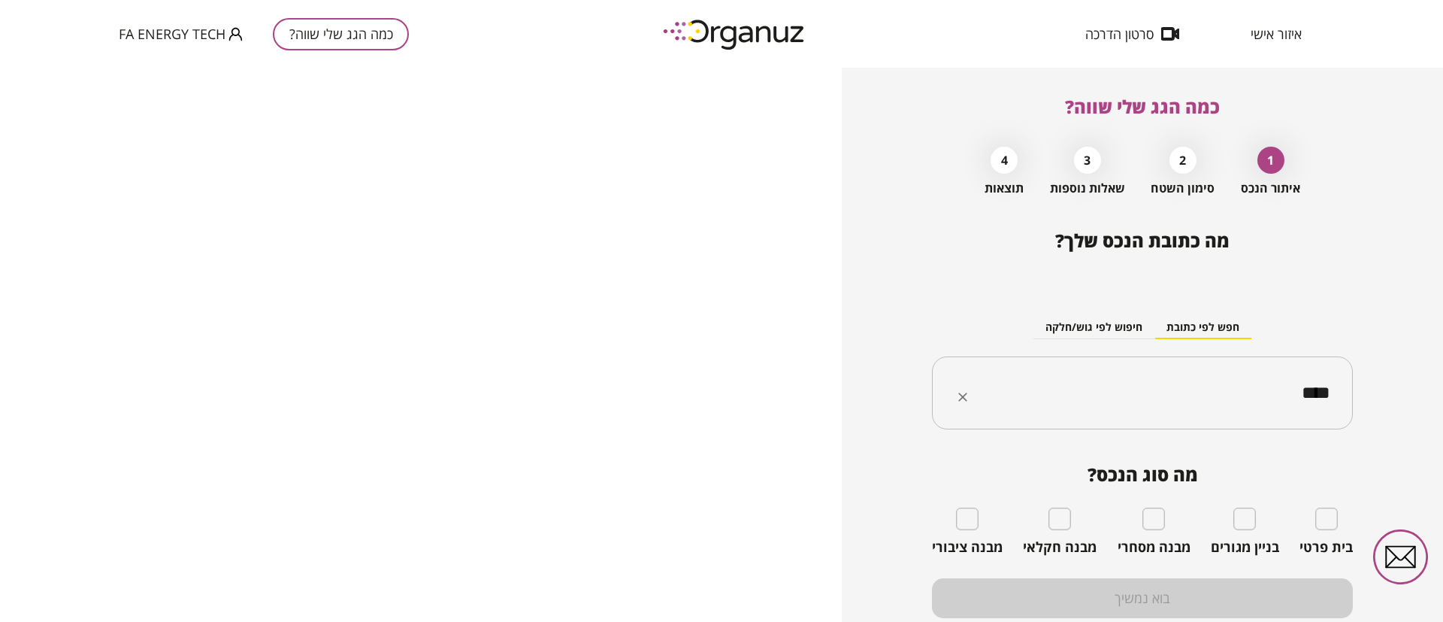
type input "****"
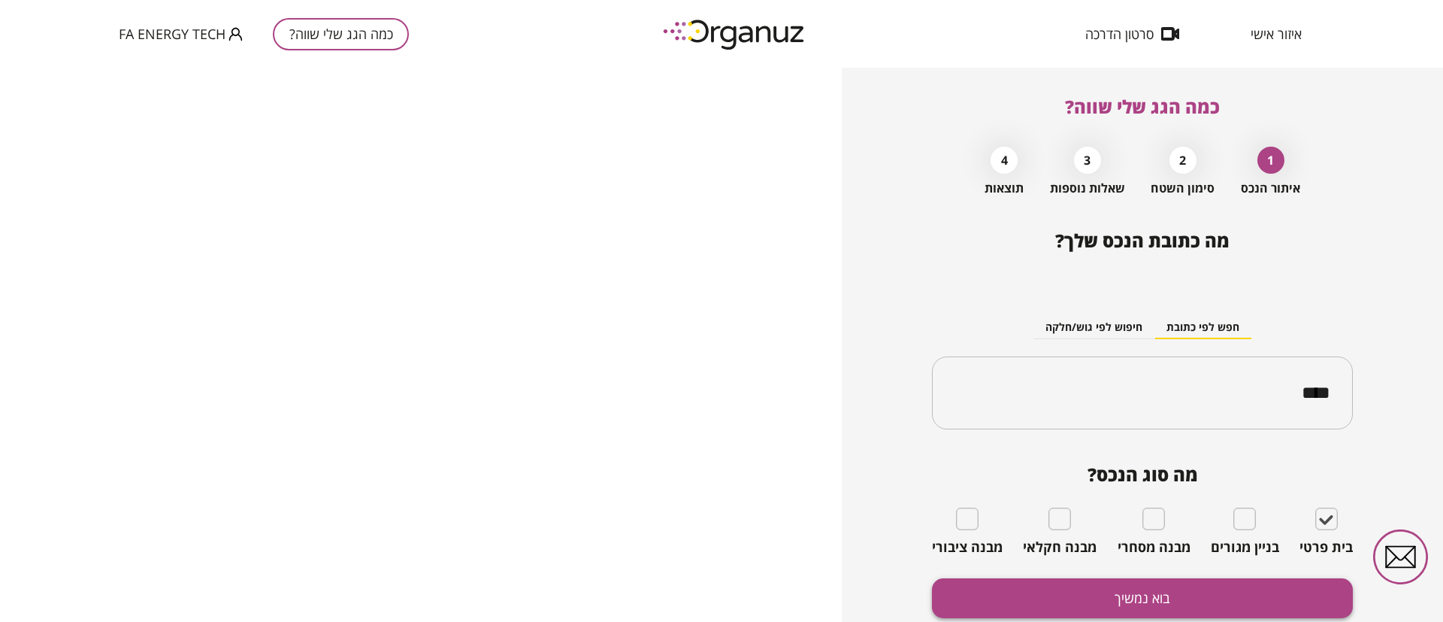
click at [1290, 594] on button "בוא נמשיך" at bounding box center [1142, 598] width 421 height 40
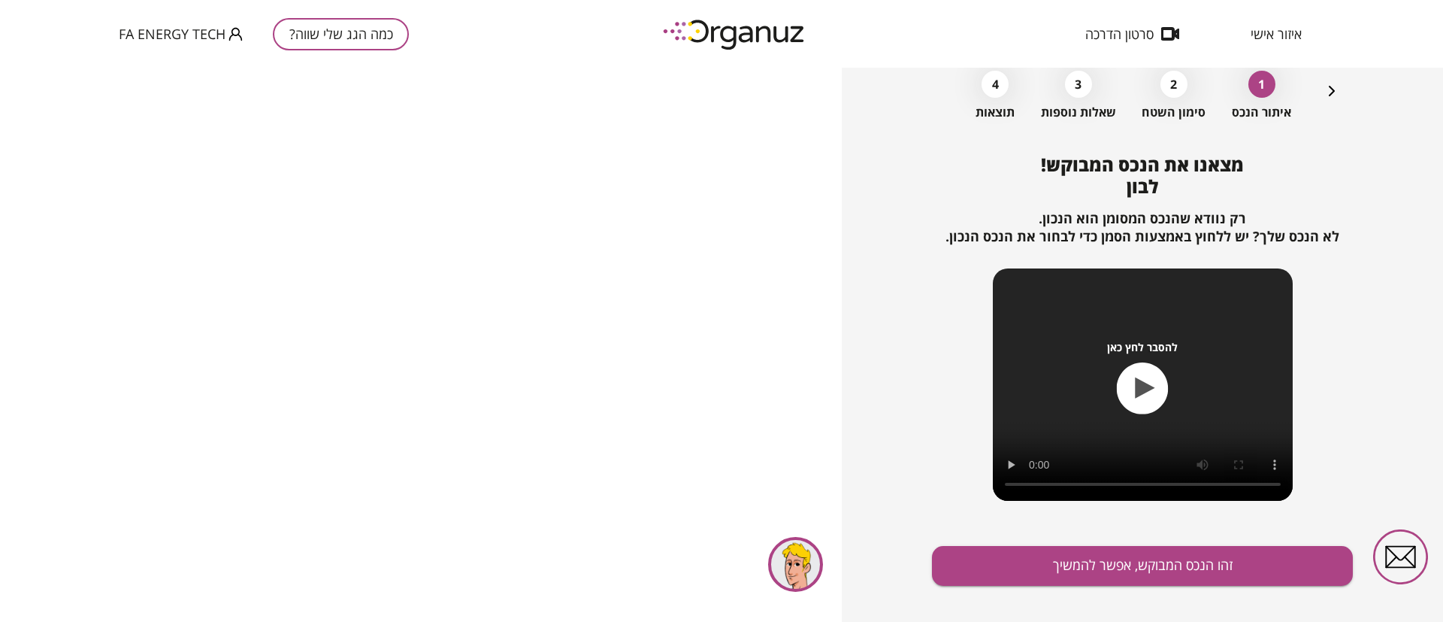
scroll to position [97, 0]
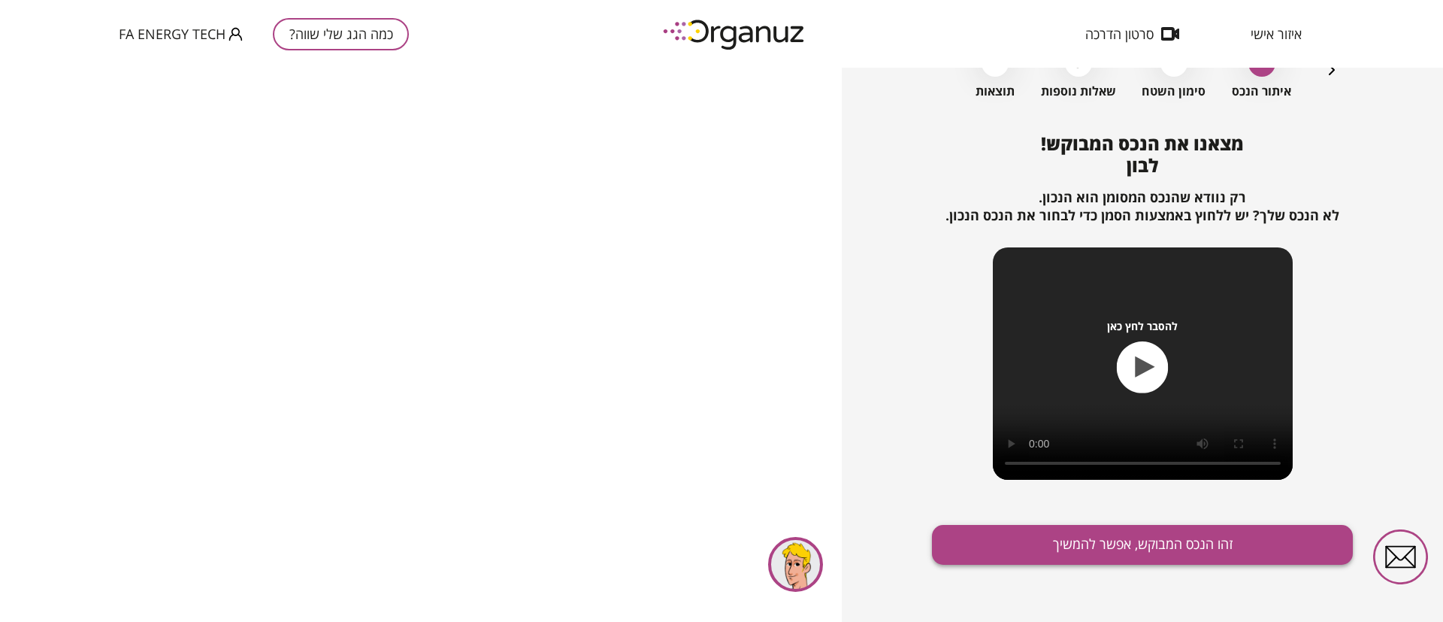
click at [1078, 532] on button "זהו הנכס המבוקש, אפשר להמשיך" at bounding box center [1142, 545] width 421 height 40
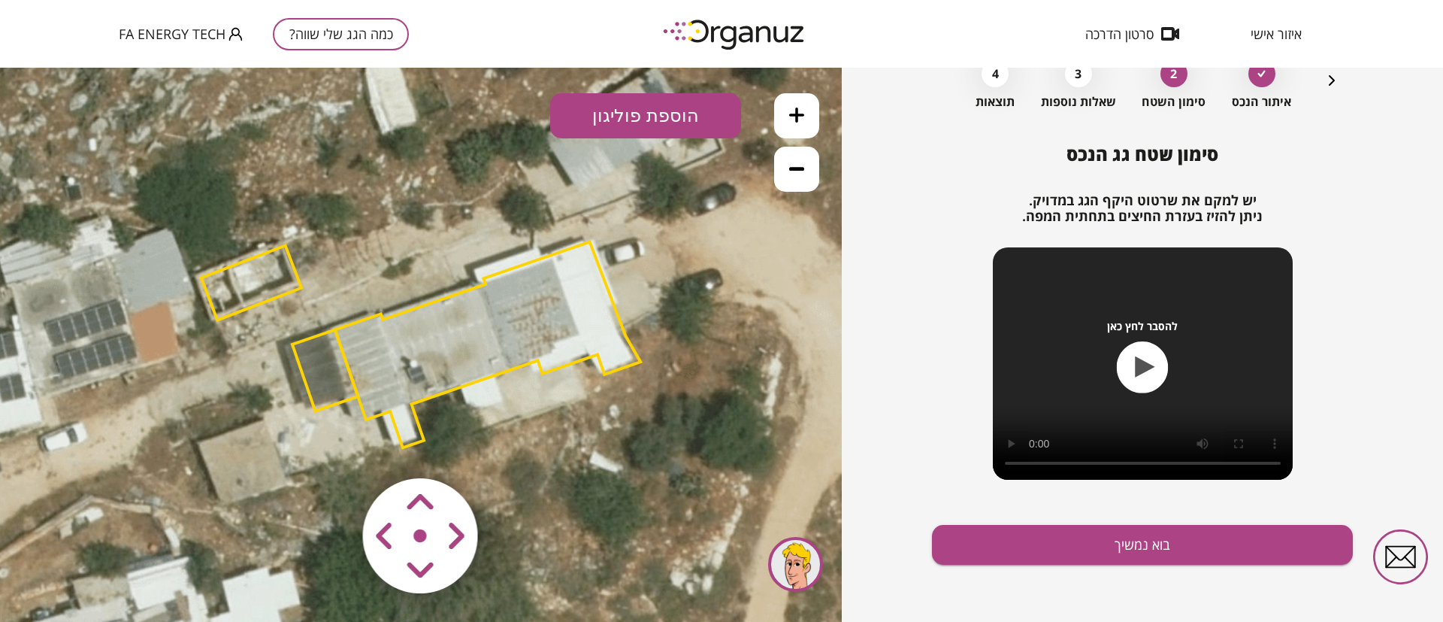
click at [798, 175] on button at bounding box center [796, 169] width 45 height 45
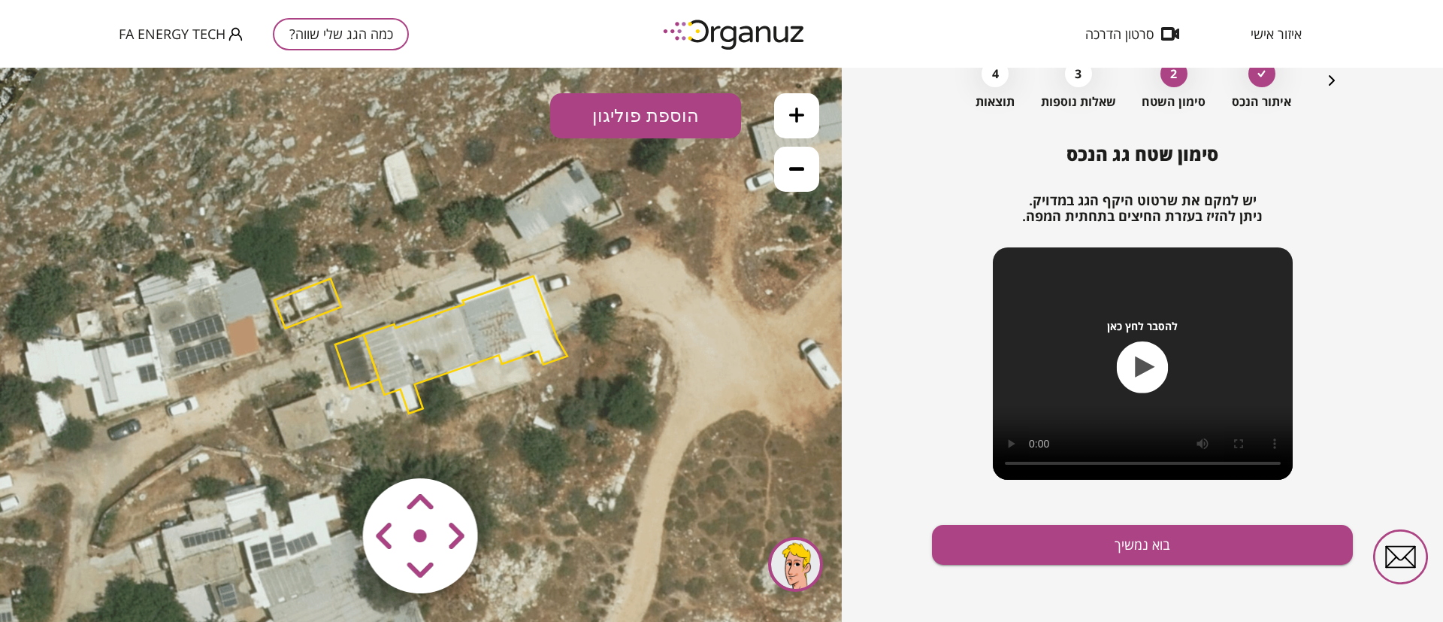
click at [798, 175] on button at bounding box center [796, 169] width 45 height 45
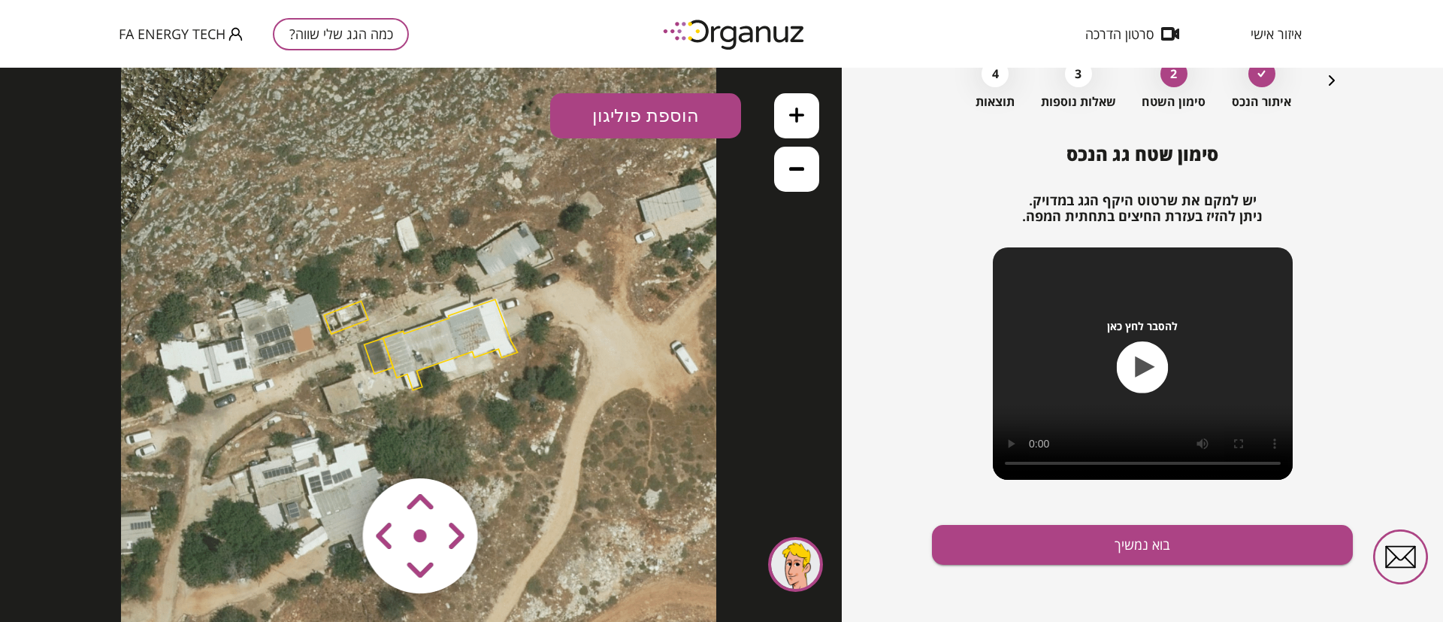
click at [458, 334] on polygon at bounding box center [450, 344] width 135 height 90
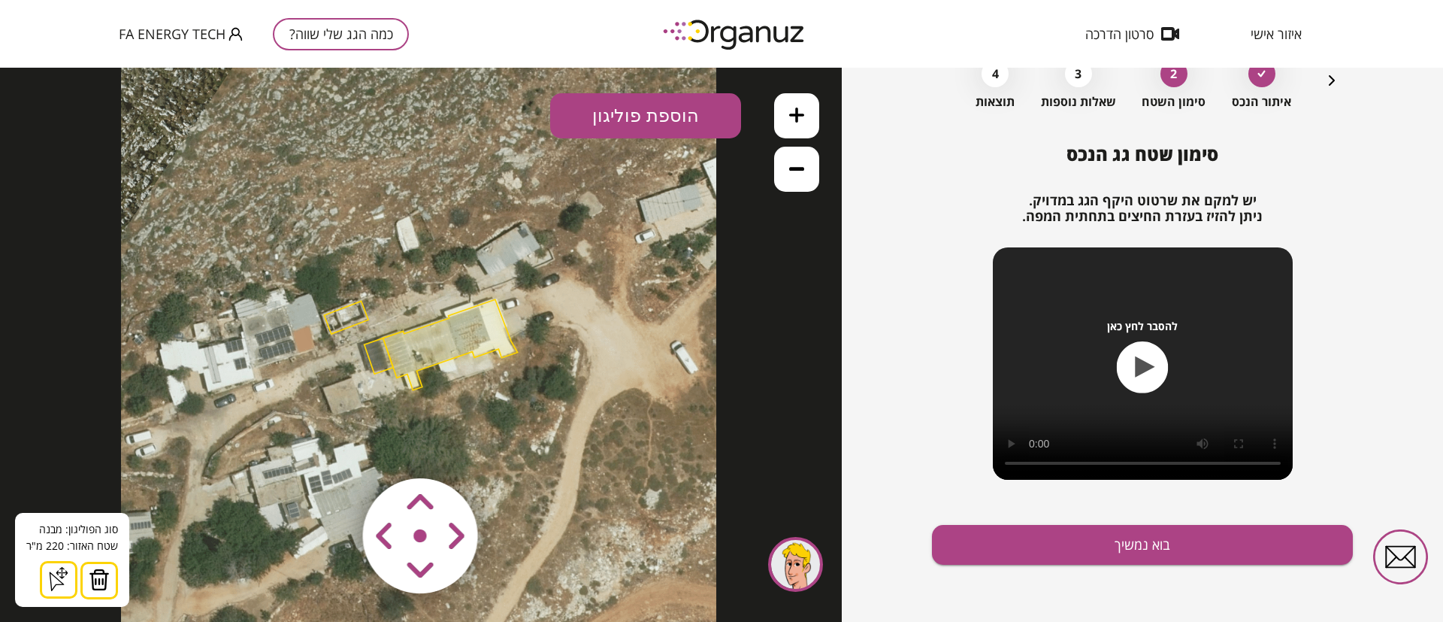
click at [104, 575] on img at bounding box center [99, 579] width 21 height 23
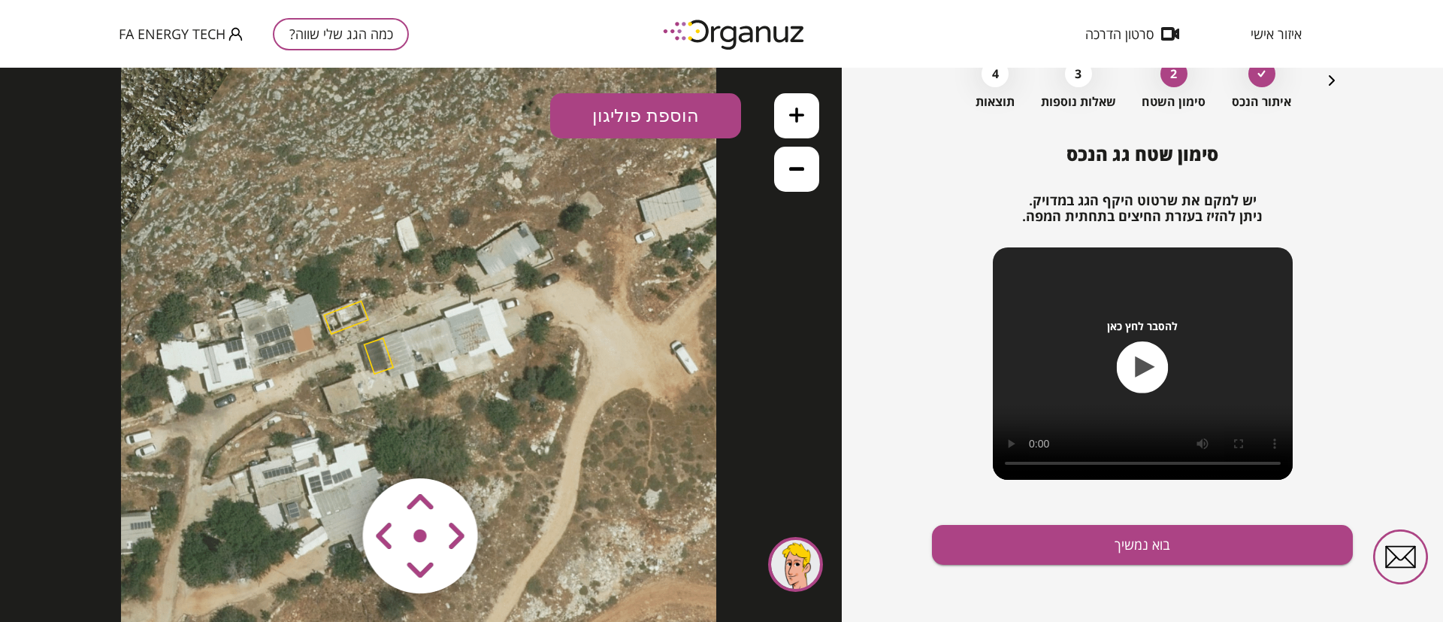
click at [332, 320] on polygon at bounding box center [346, 317] width 44 height 33
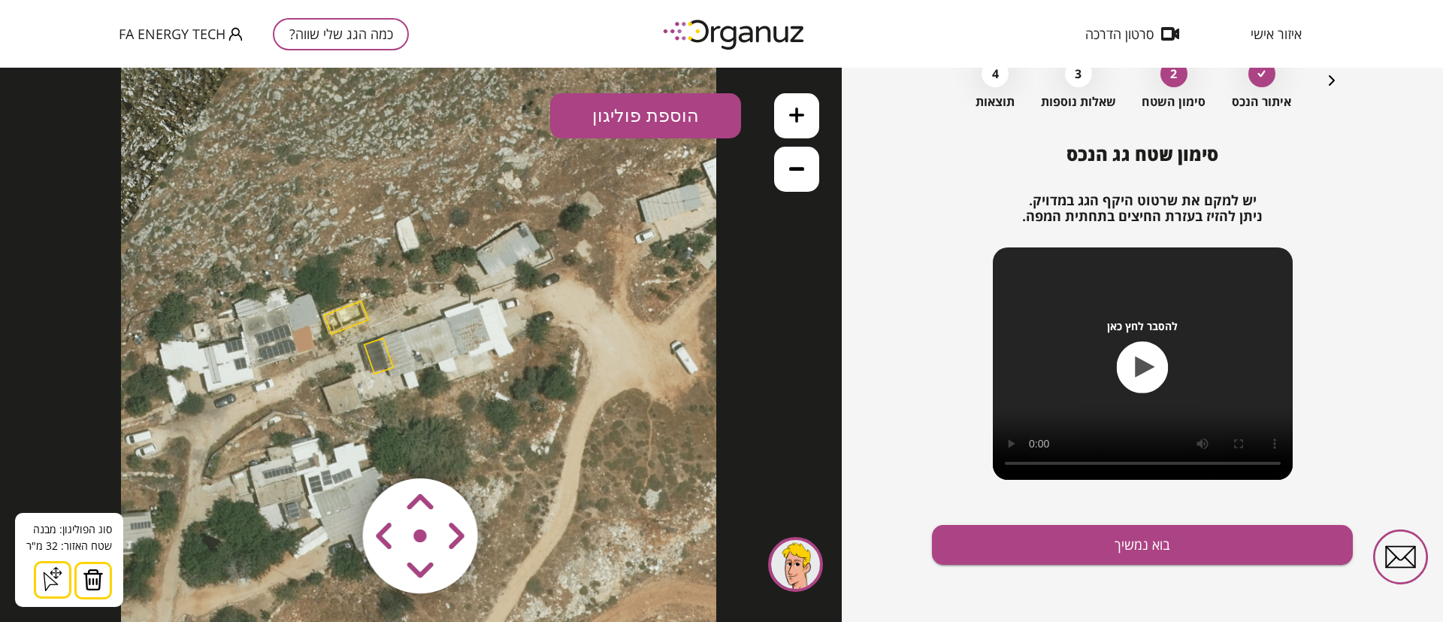
click at [92, 574] on img at bounding box center [93, 579] width 21 height 23
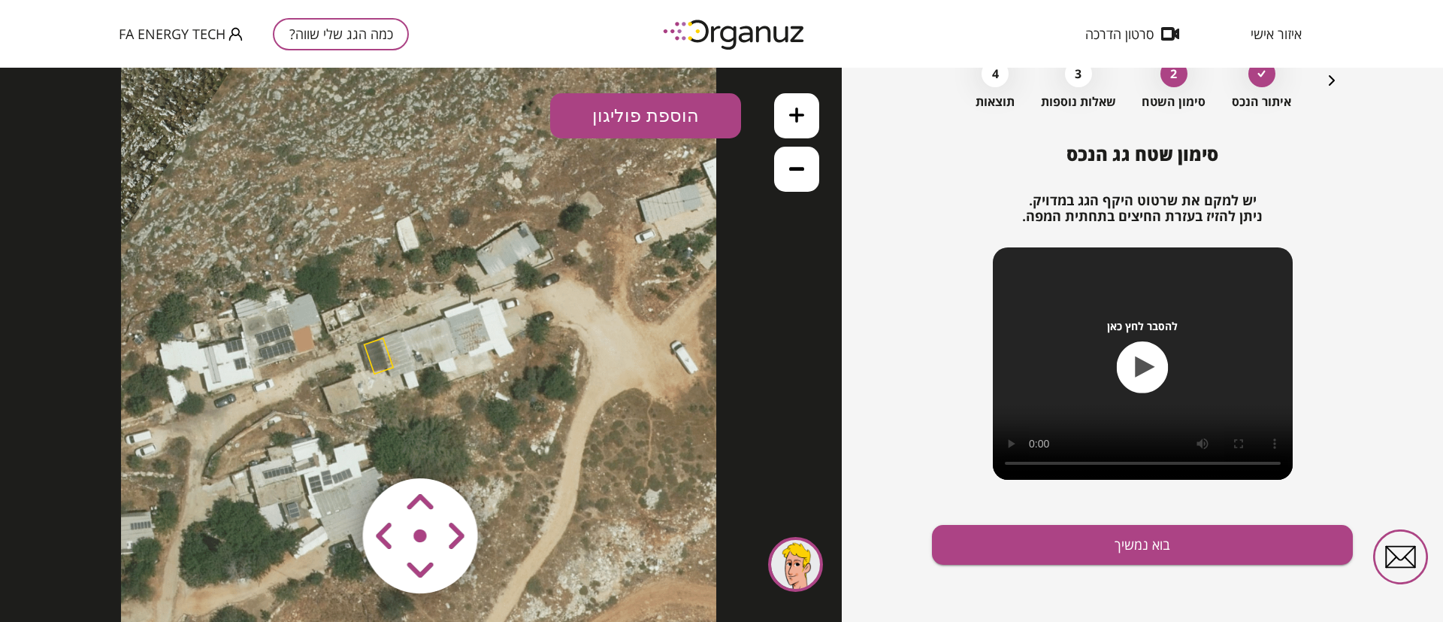
click at [383, 355] on polygon at bounding box center [379, 356] width 29 height 36
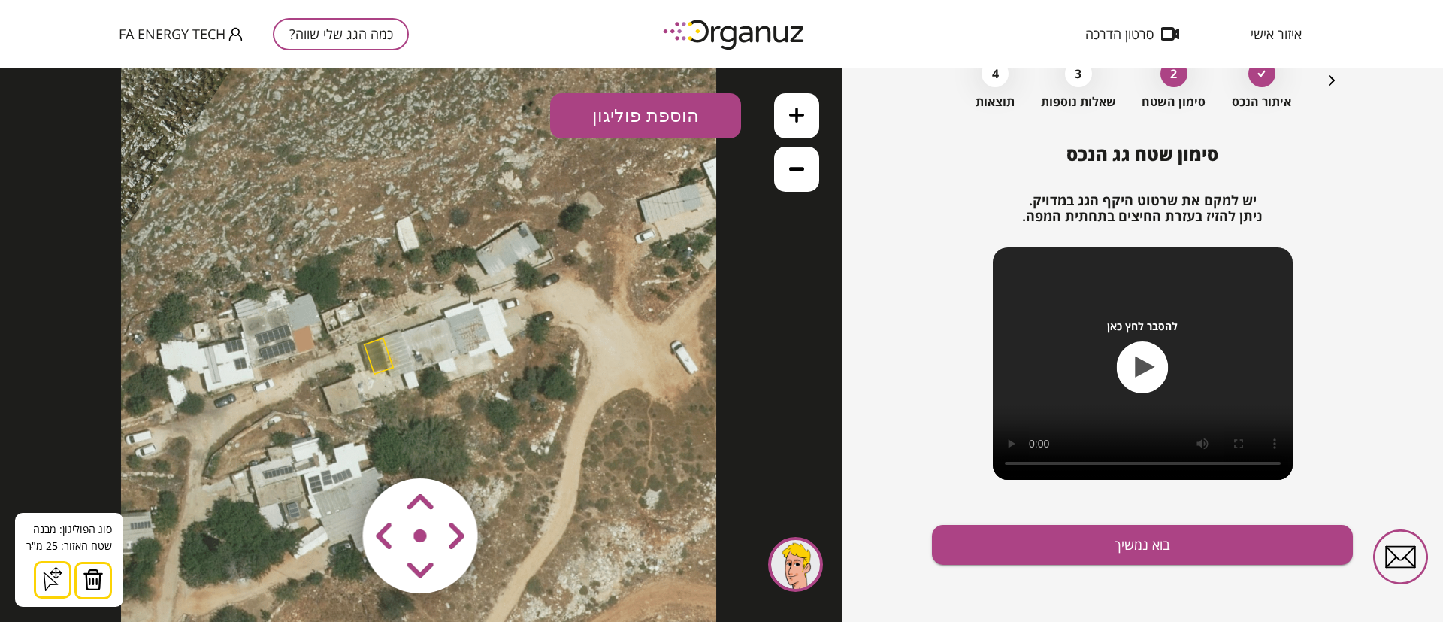
click at [104, 576] on button at bounding box center [93, 580] width 38 height 38
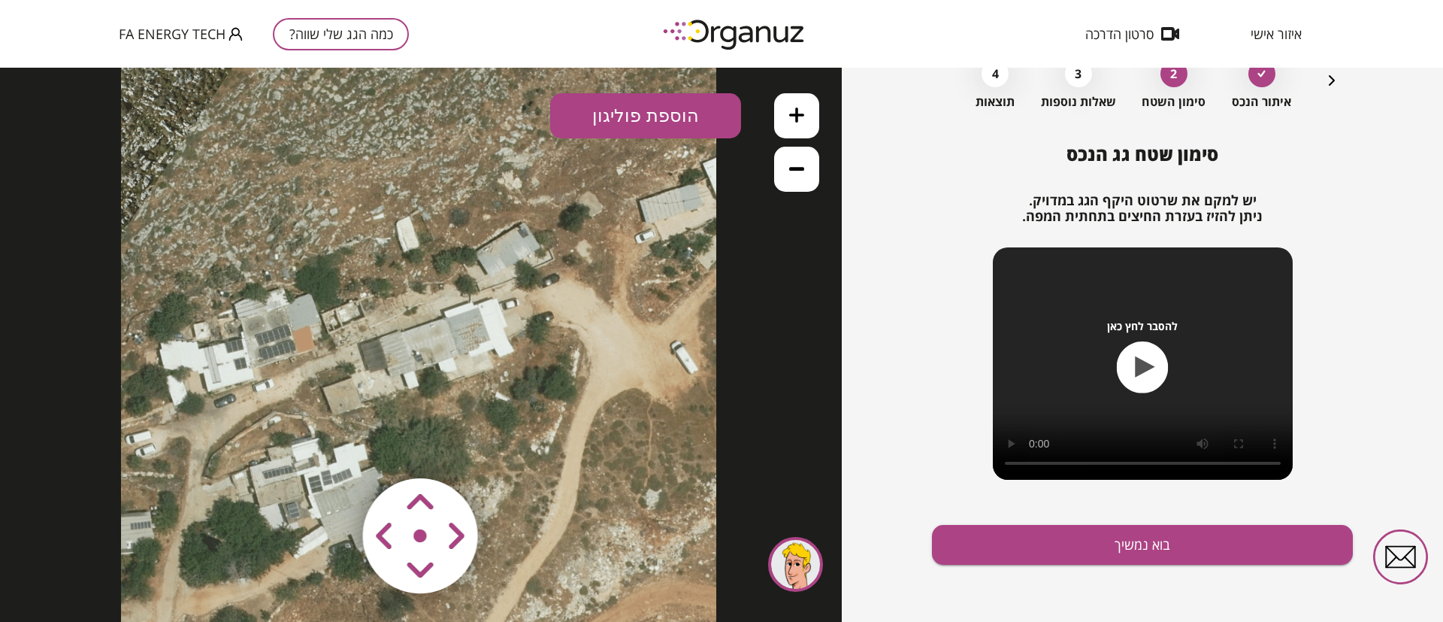
click at [805, 110] on button at bounding box center [796, 115] width 45 height 45
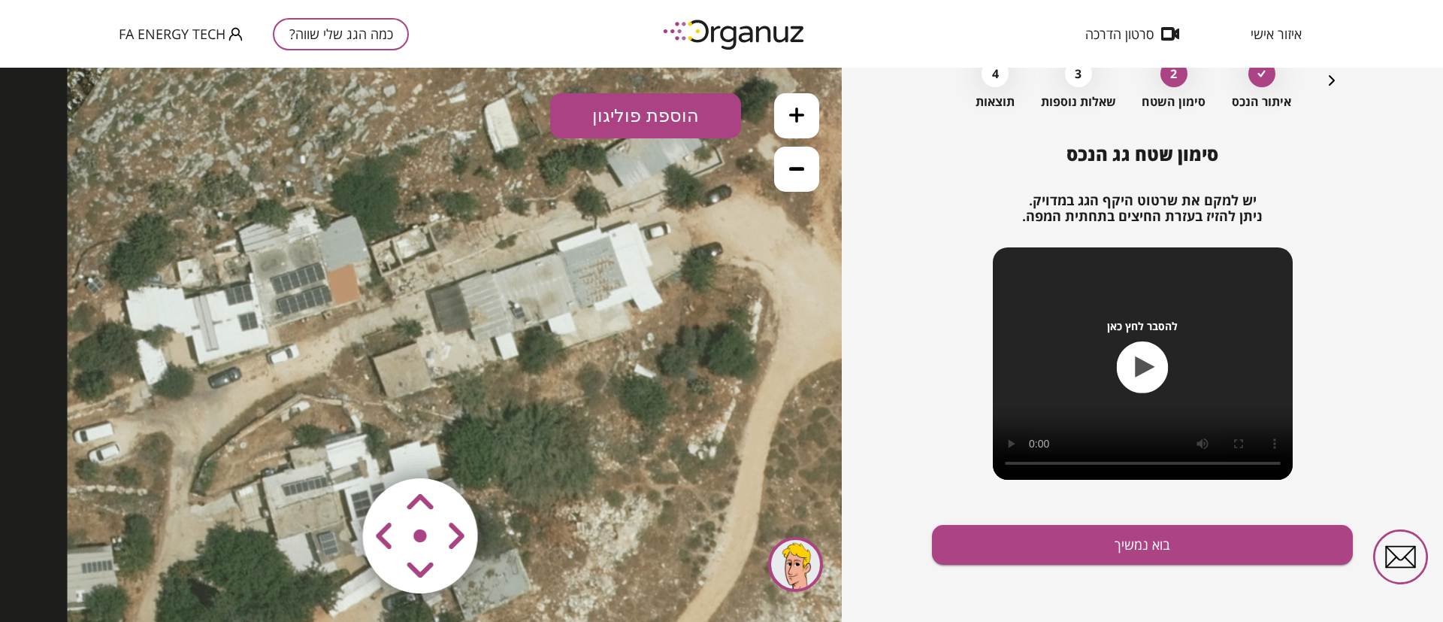
drag, startPoint x: 546, startPoint y: 294, endPoint x: 580, endPoint y: 277, distance: 37.6
click at [580, 277] on icon at bounding box center [519, 292] width 902 height 902
click at [806, 119] on button at bounding box center [796, 115] width 45 height 45
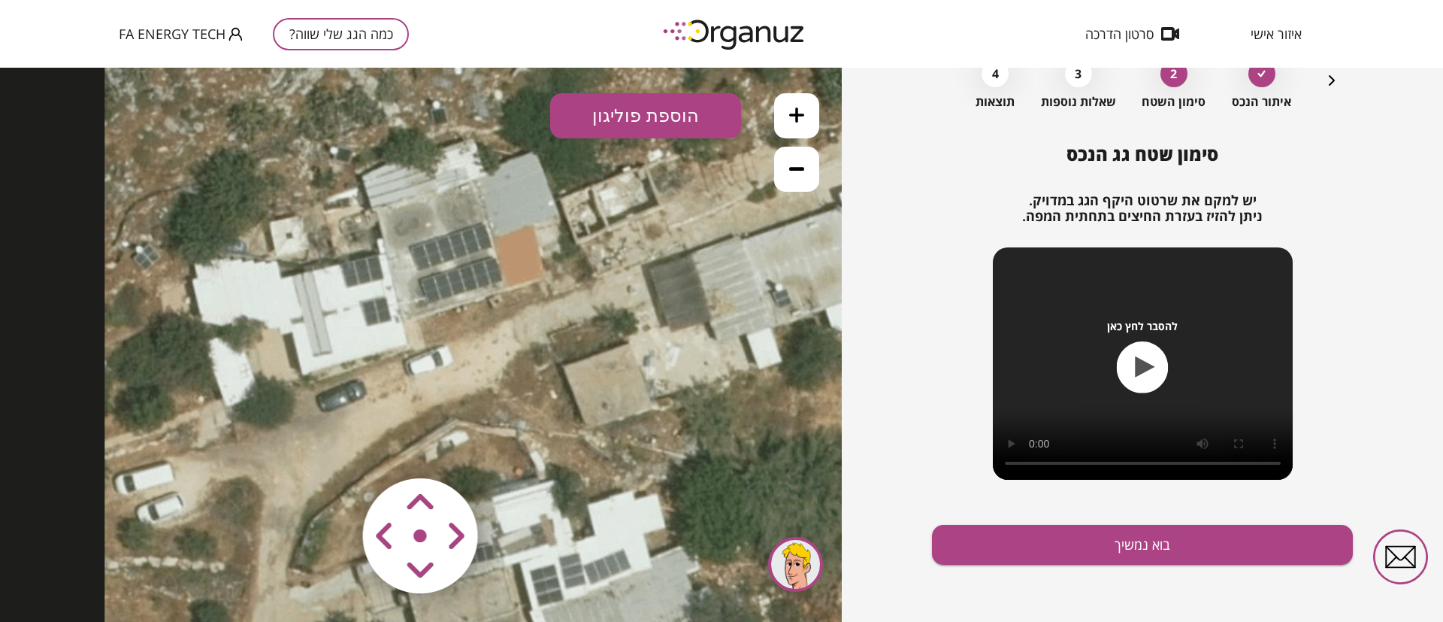
drag, startPoint x: 456, startPoint y: 365, endPoint x: 670, endPoint y: 366, distance: 214.2
click at [670, 366] on icon at bounding box center [780, 266] width 1353 height 1353
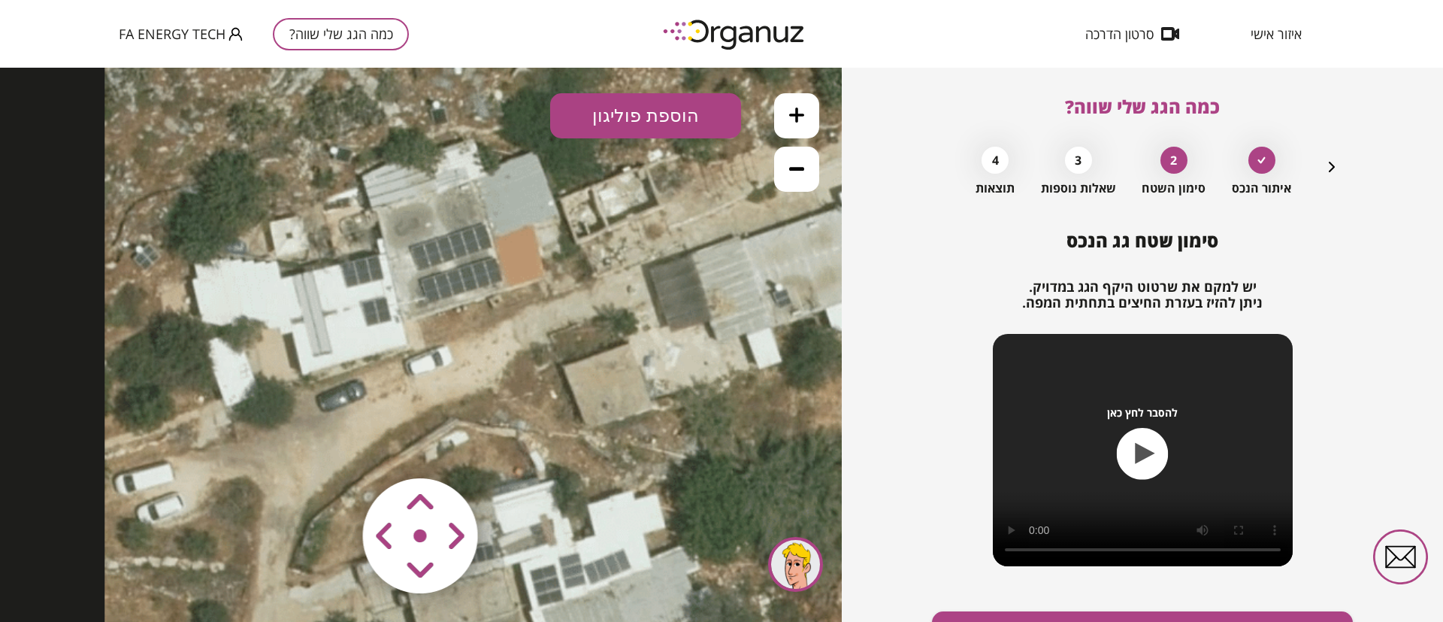
click at [655, 106] on button "הוספת פוליגון" at bounding box center [645, 115] width 191 height 45
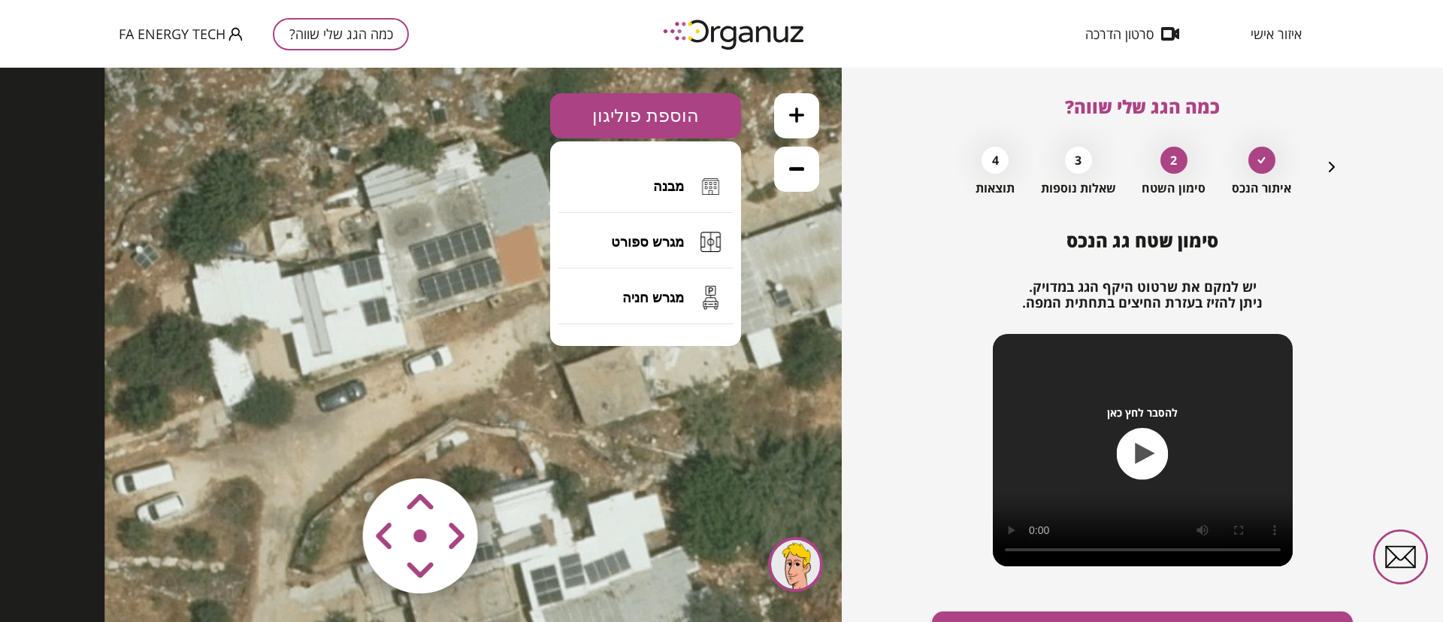
click at [676, 189] on span "מבנה" at bounding box center [668, 186] width 31 height 17
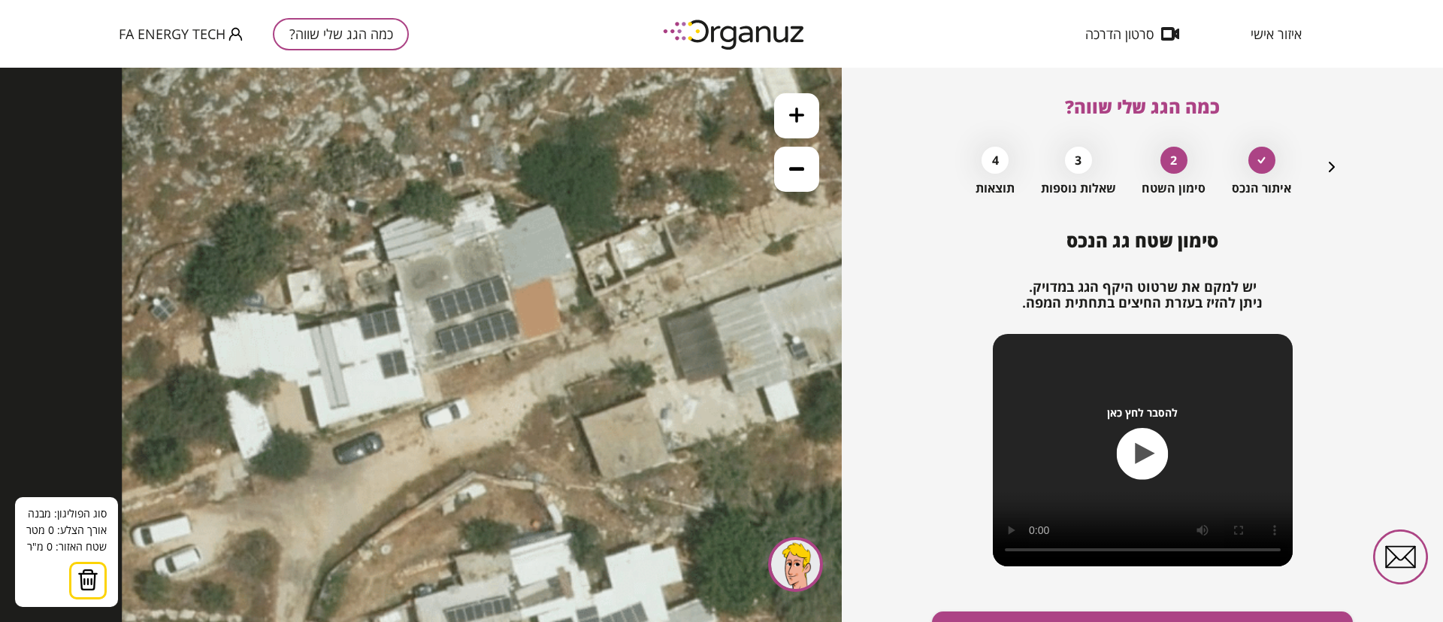
drag, startPoint x: 486, startPoint y: 219, endPoint x: 502, endPoint y: 270, distance: 53.7
click at [502, 272] on icon at bounding box center [798, 319] width 1353 height 1353
click at [501, 269] on icon at bounding box center [797, 319] width 1353 height 1353
click at [525, 339] on polygon at bounding box center [513, 304] width 25 height 71
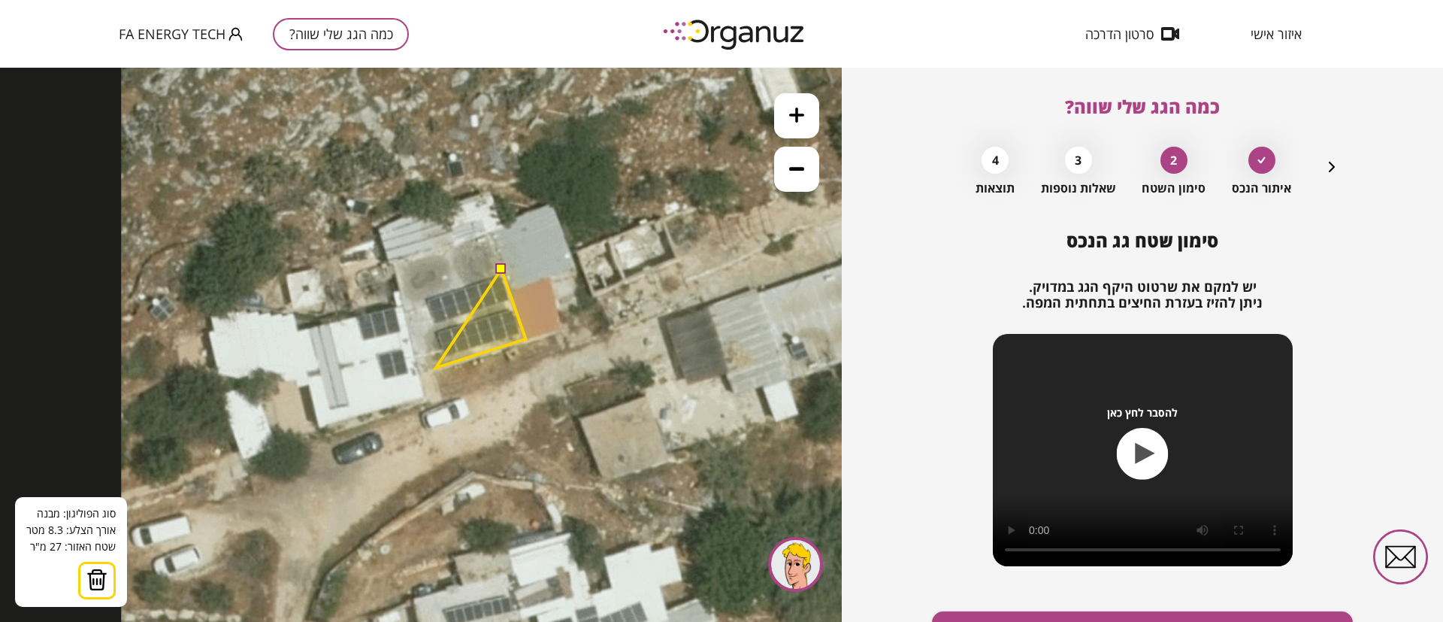
click at [436, 368] on polygon at bounding box center [481, 318] width 90 height 98
click at [416, 296] on polygon at bounding box center [471, 318] width 110 height 98
click at [503, 271] on button at bounding box center [500, 268] width 11 height 11
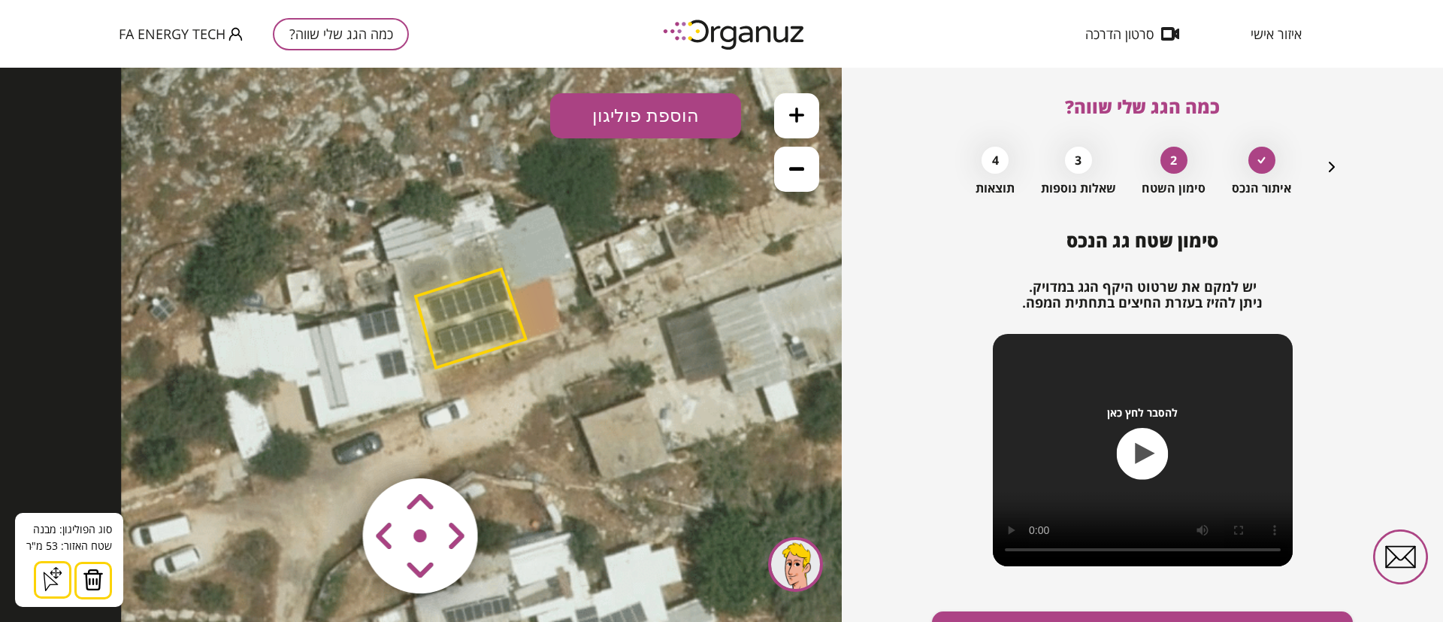
click at [639, 108] on button "הוספת פוליגון" at bounding box center [645, 115] width 191 height 45
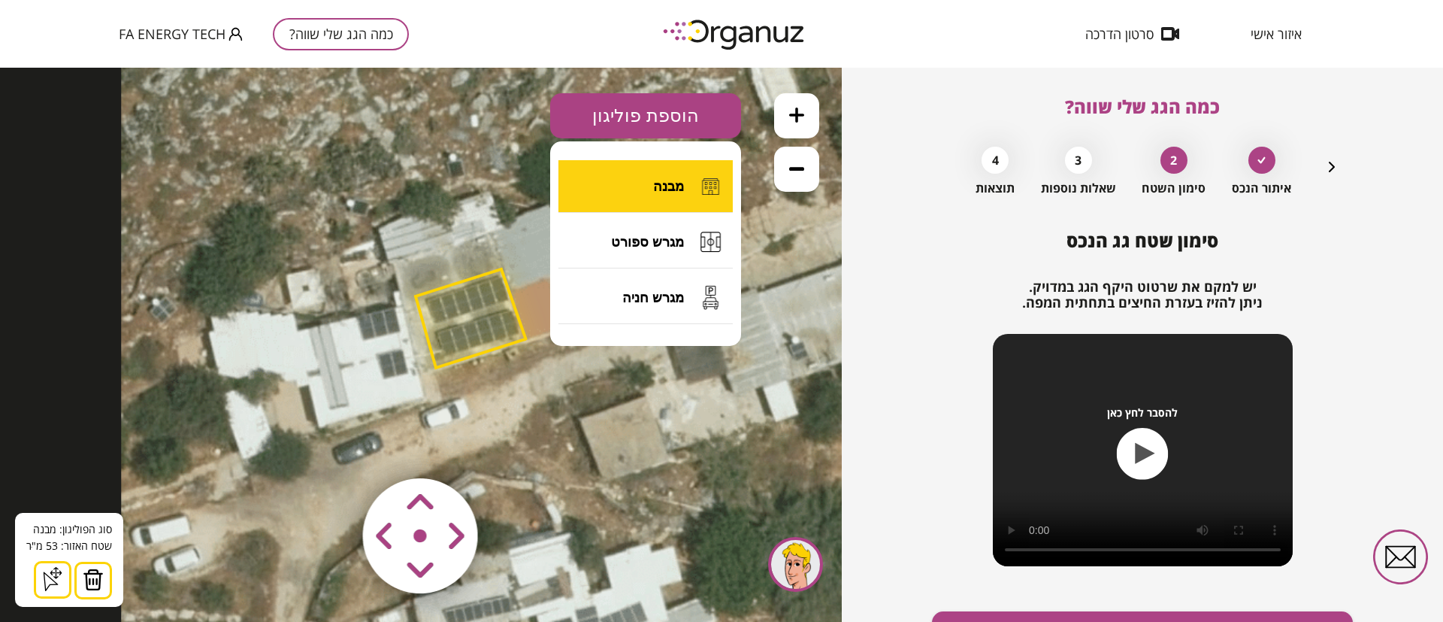
click at [649, 183] on button "מבנה" at bounding box center [645, 186] width 174 height 53
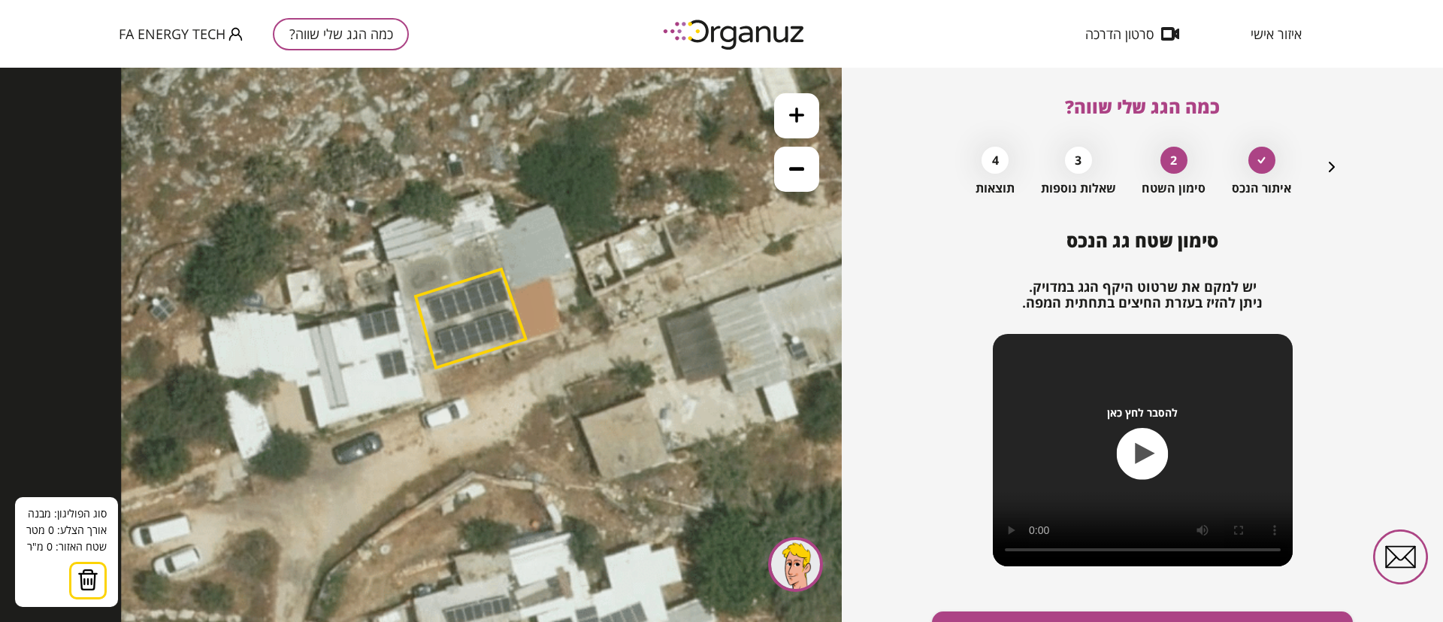
click at [401, 302] on icon at bounding box center [797, 319] width 1353 height 1353
click at [421, 374] on icon at bounding box center [797, 319] width 1353 height 1353
click at [373, 384] on polygon at bounding box center [397, 343] width 48 height 82
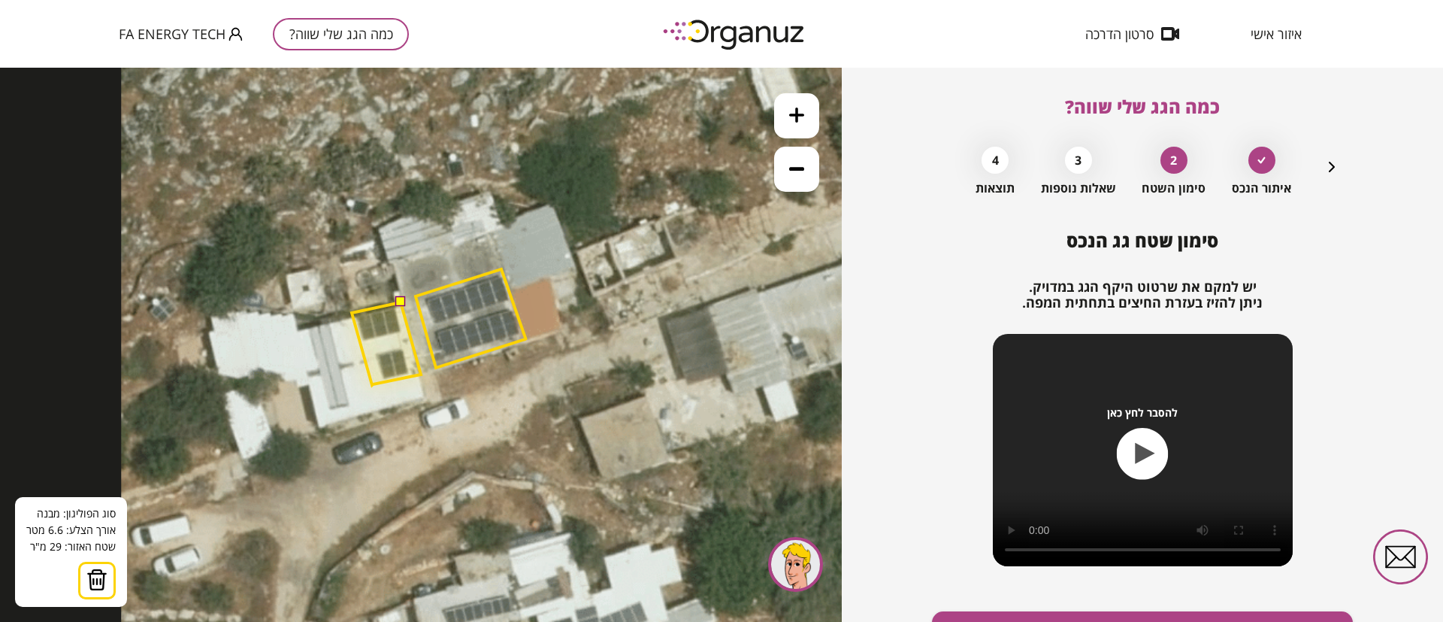
click at [352, 313] on polygon at bounding box center [386, 343] width 69 height 83
click at [400, 301] on button at bounding box center [400, 301] width 11 height 11
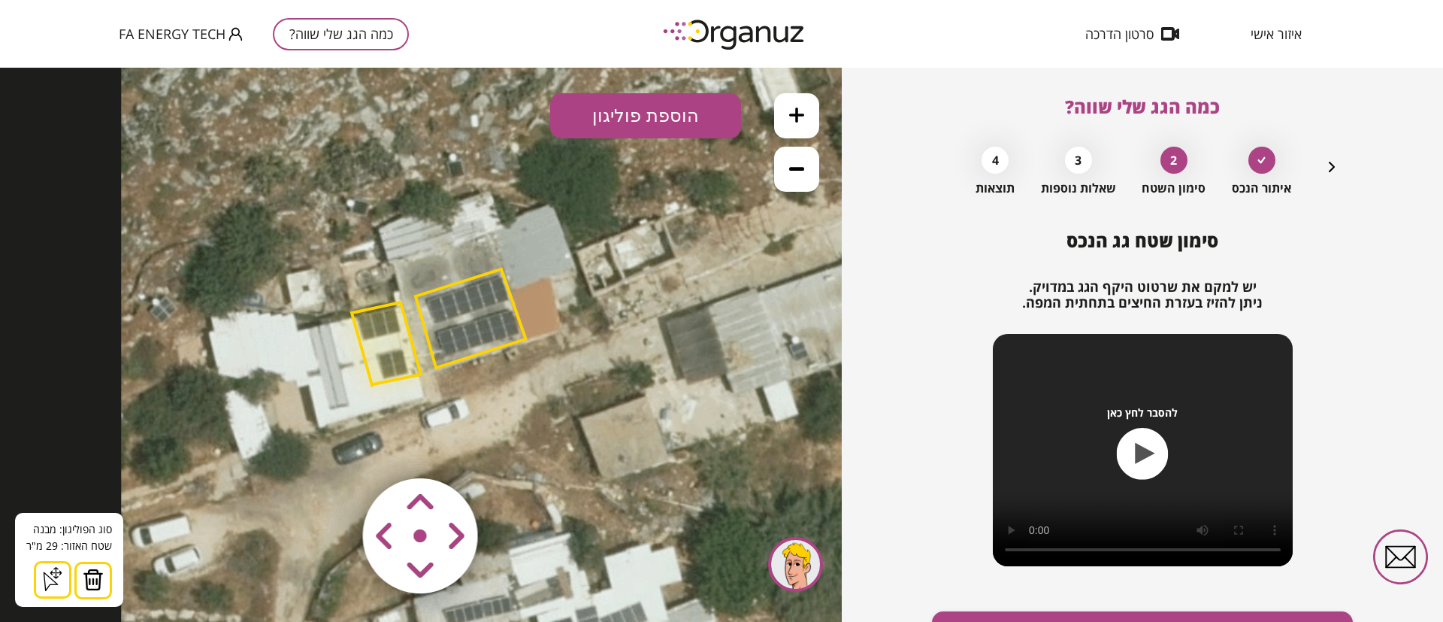
click at [464, 314] on polygon at bounding box center [471, 318] width 110 height 98
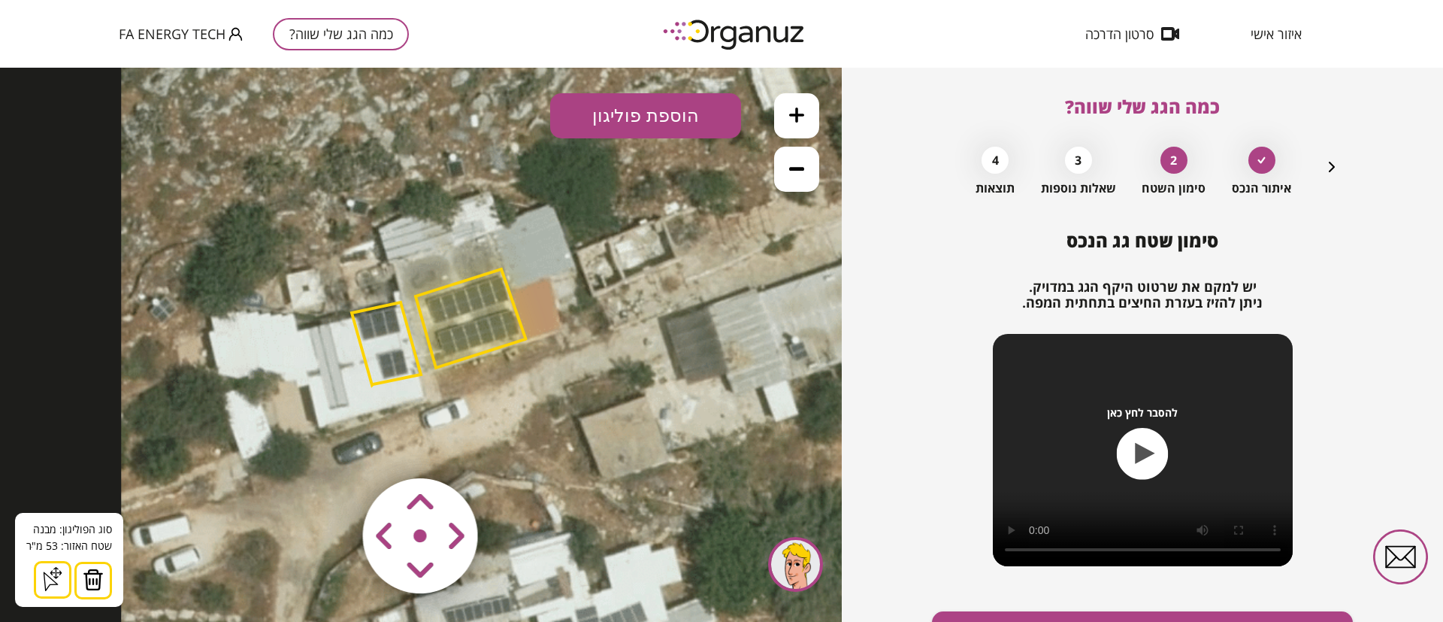
click at [381, 331] on polygon at bounding box center [386, 343] width 69 height 83
